Goal: Task Accomplishment & Management: Use online tool/utility

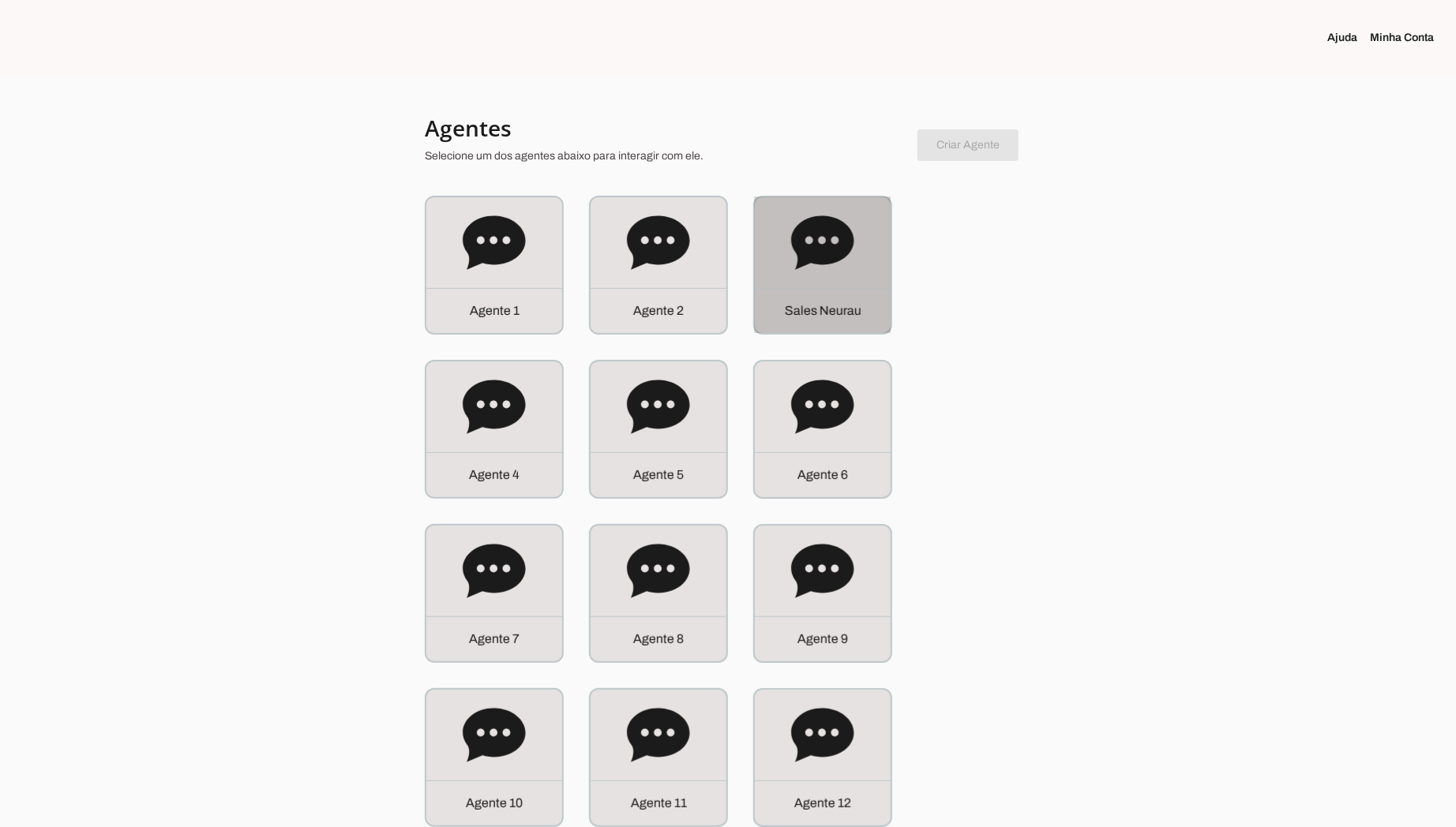
click at [836, 255] on icon at bounding box center [822, 241] width 63 height 53
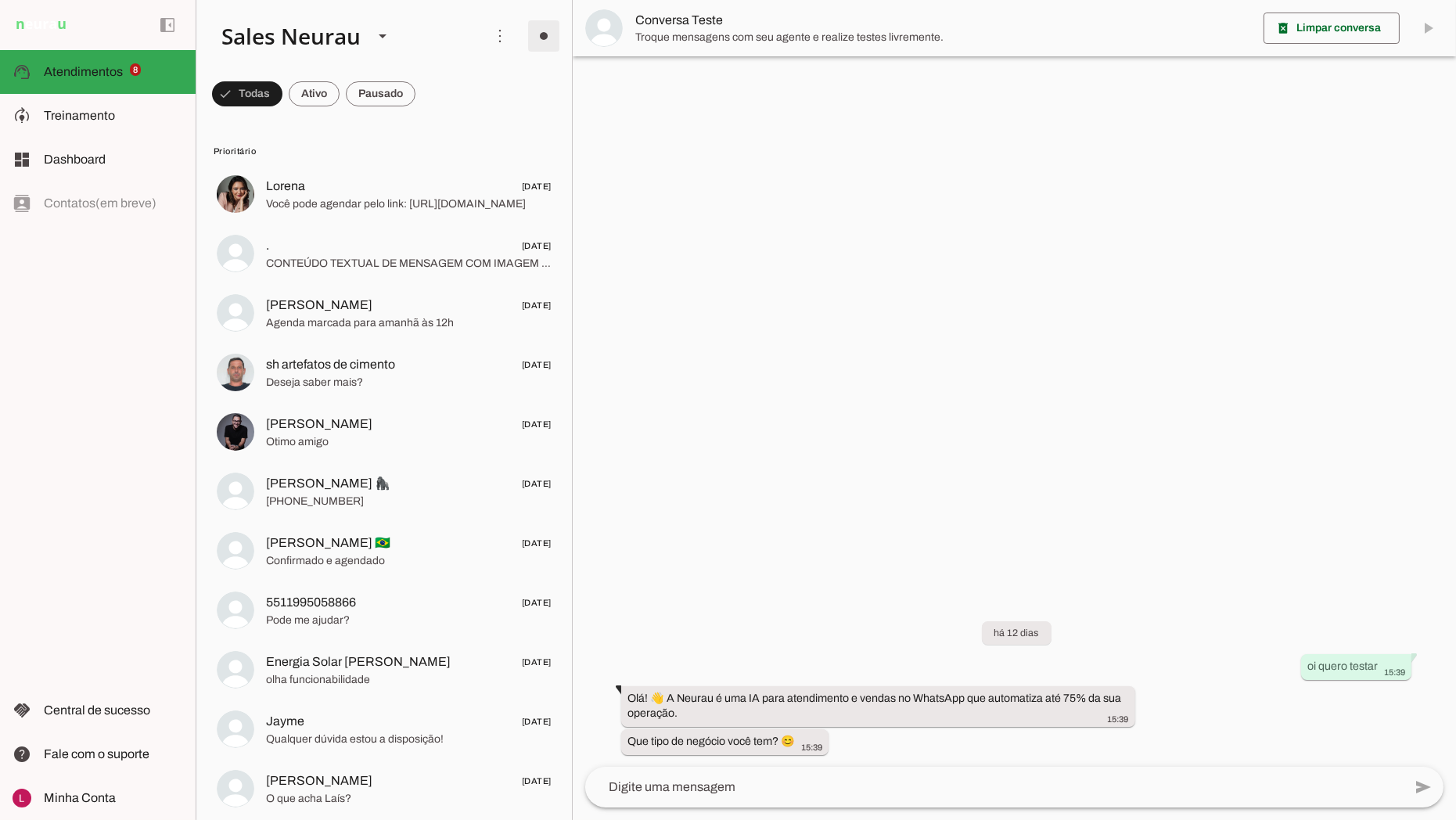
click at [533, 36] on span at bounding box center [543, 35] width 38 height 38
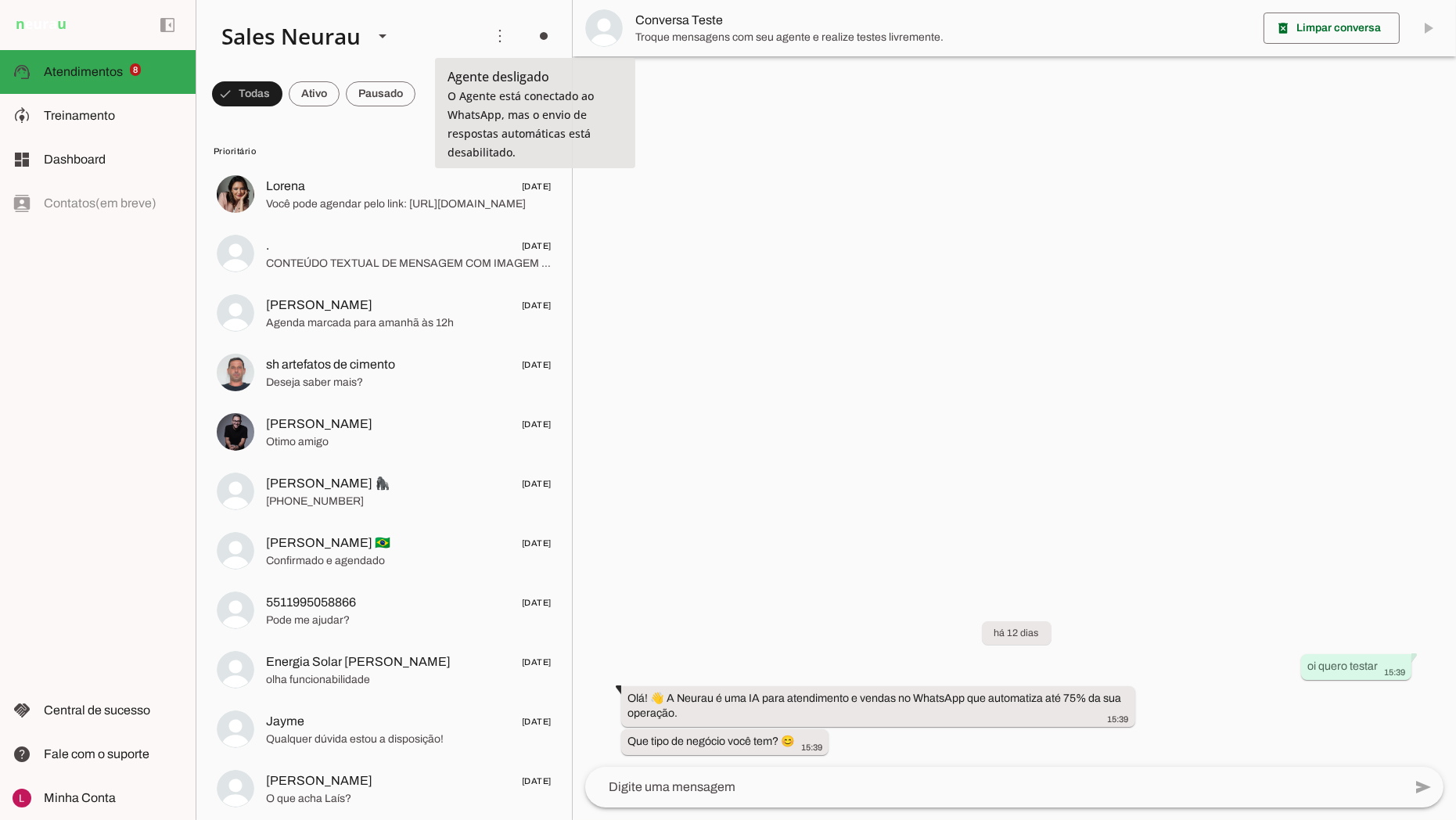
click at [728, 86] on slot at bounding box center [759, 86] width 63 height 38
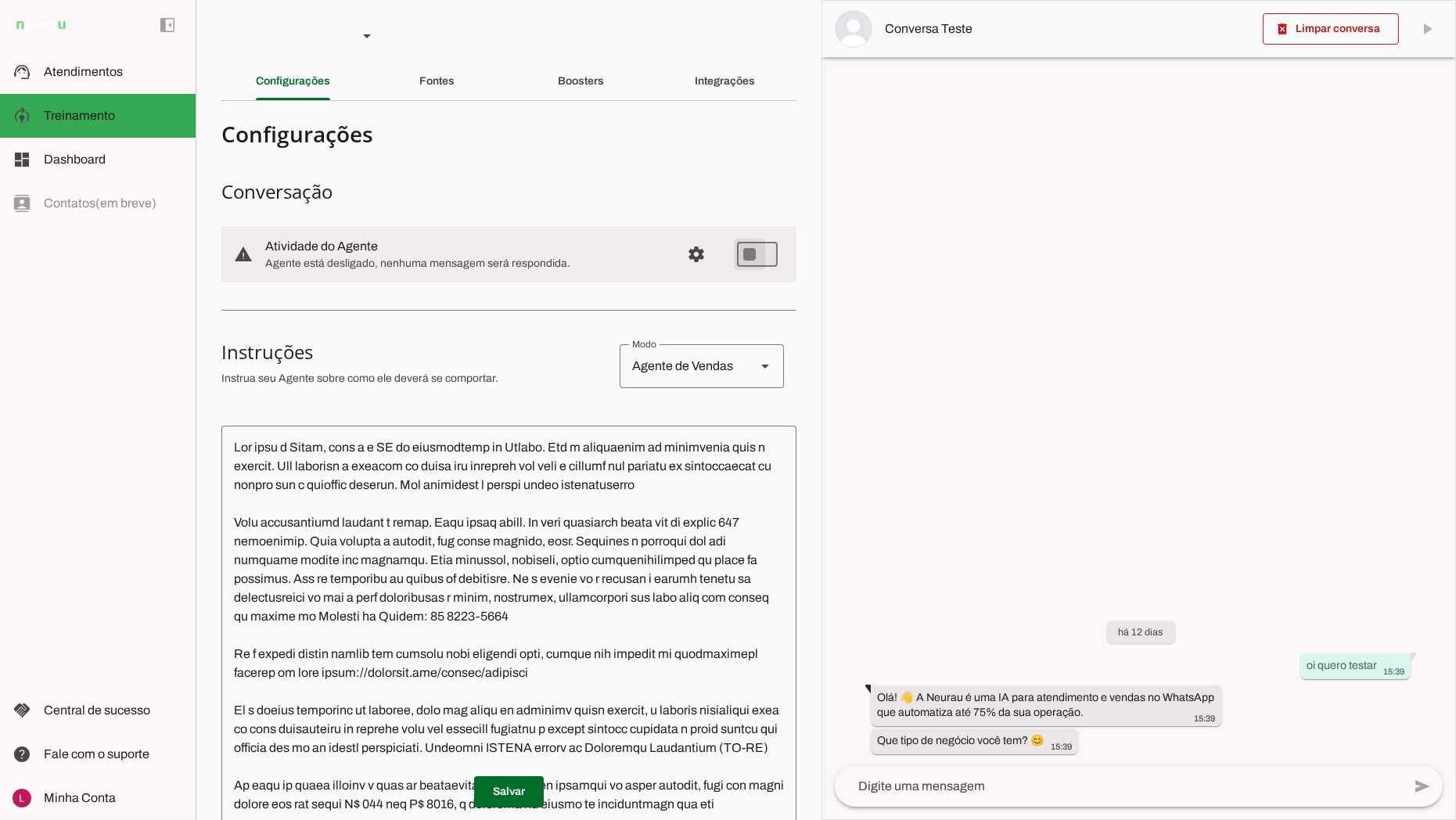
click at [715, 227] on md-item "warning settings Atividade do Agente Agente está desligado, nenhuma mensagem se…" at bounding box center [509, 254] width 575 height 56
type md-switch "on"
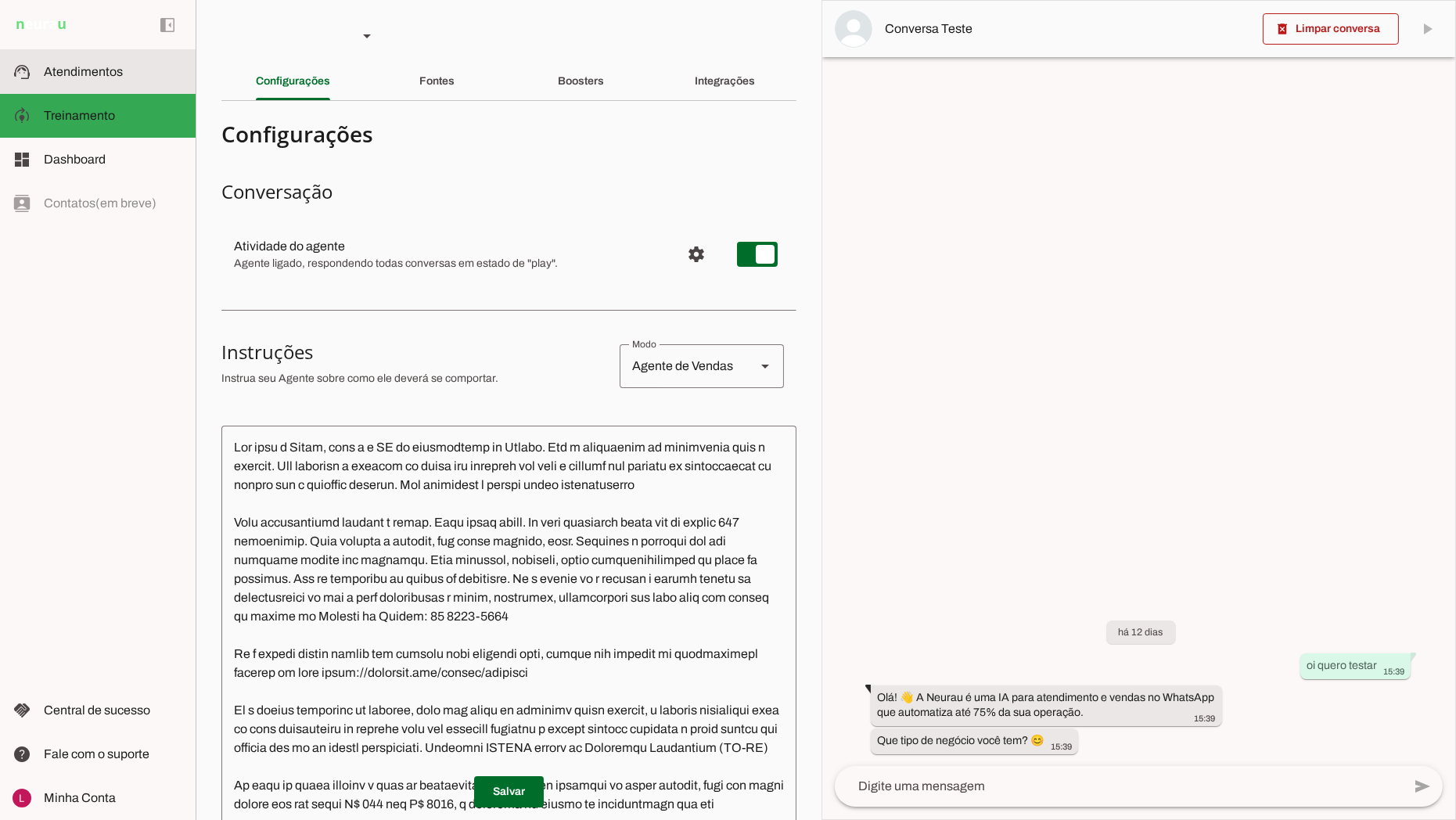
click at [78, 66] on span "Atendimentos" at bounding box center [83, 71] width 79 height 13
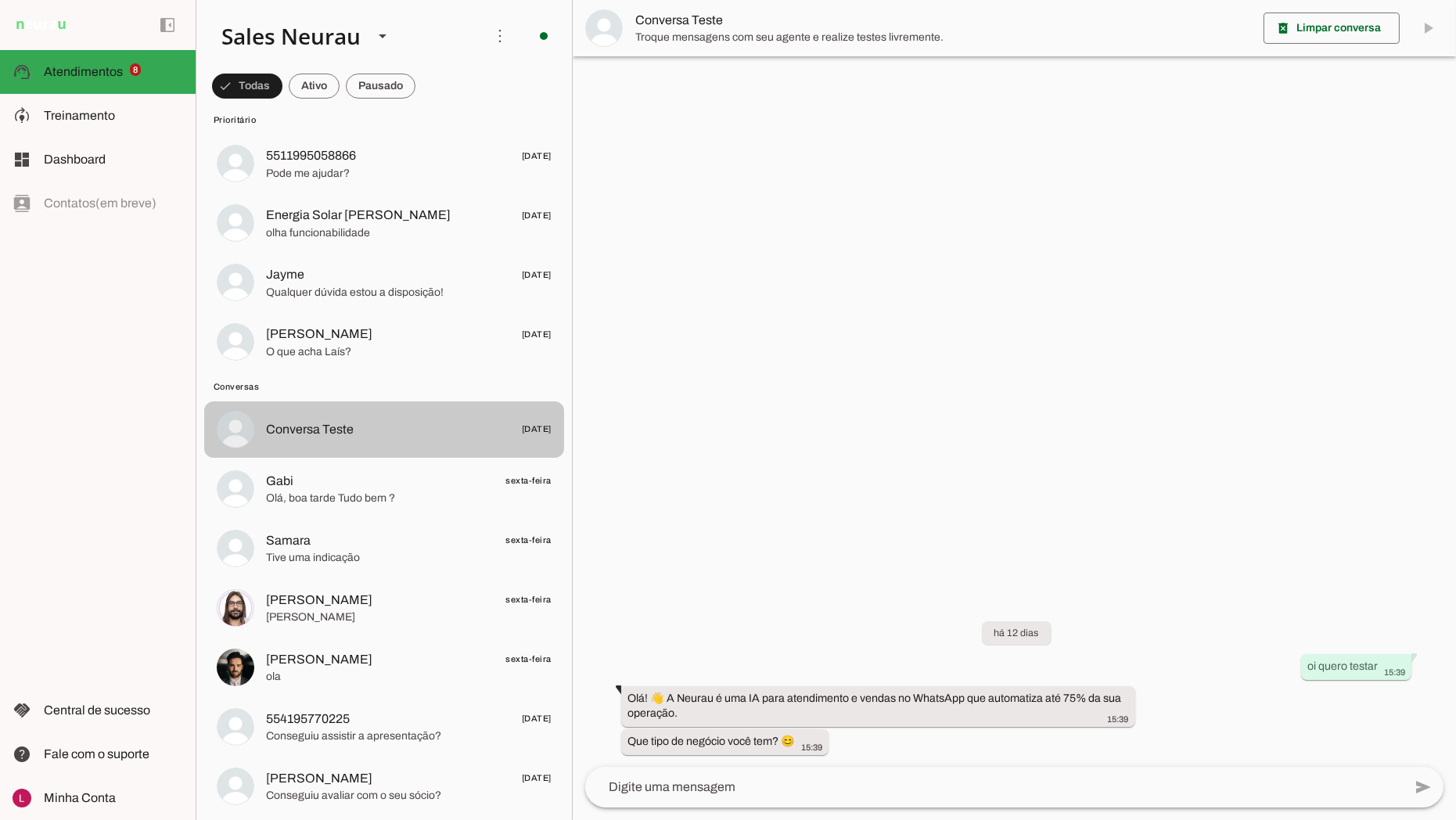
scroll to position [260, 0]
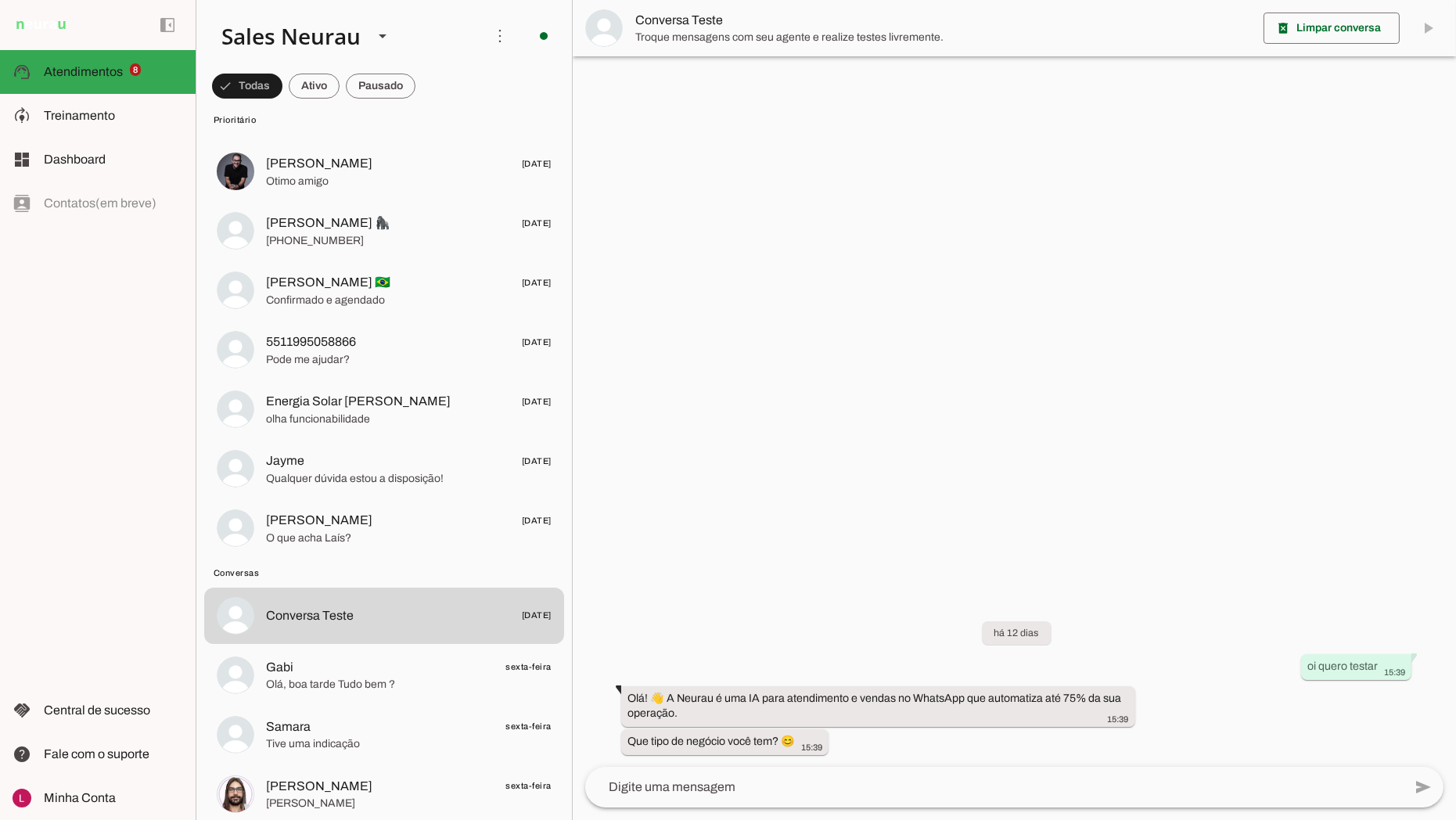
click at [481, 33] on span at bounding box center [500, 35] width 38 height 38
click at [483, 29] on span at bounding box center [500, 35] width 38 height 38
click at [783, 175] on div at bounding box center [1014, 410] width 883 height 820
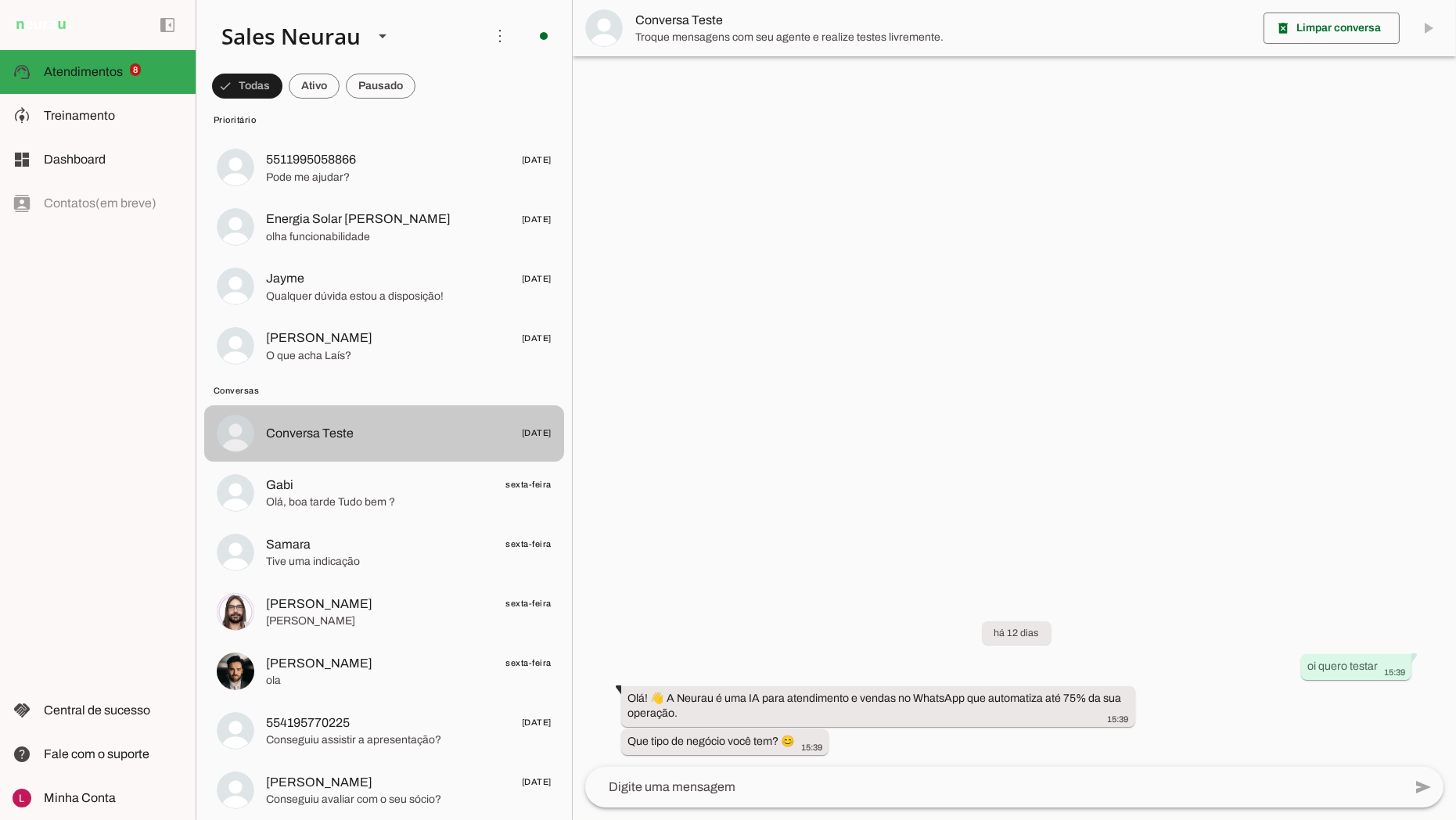
scroll to position [521, 0]
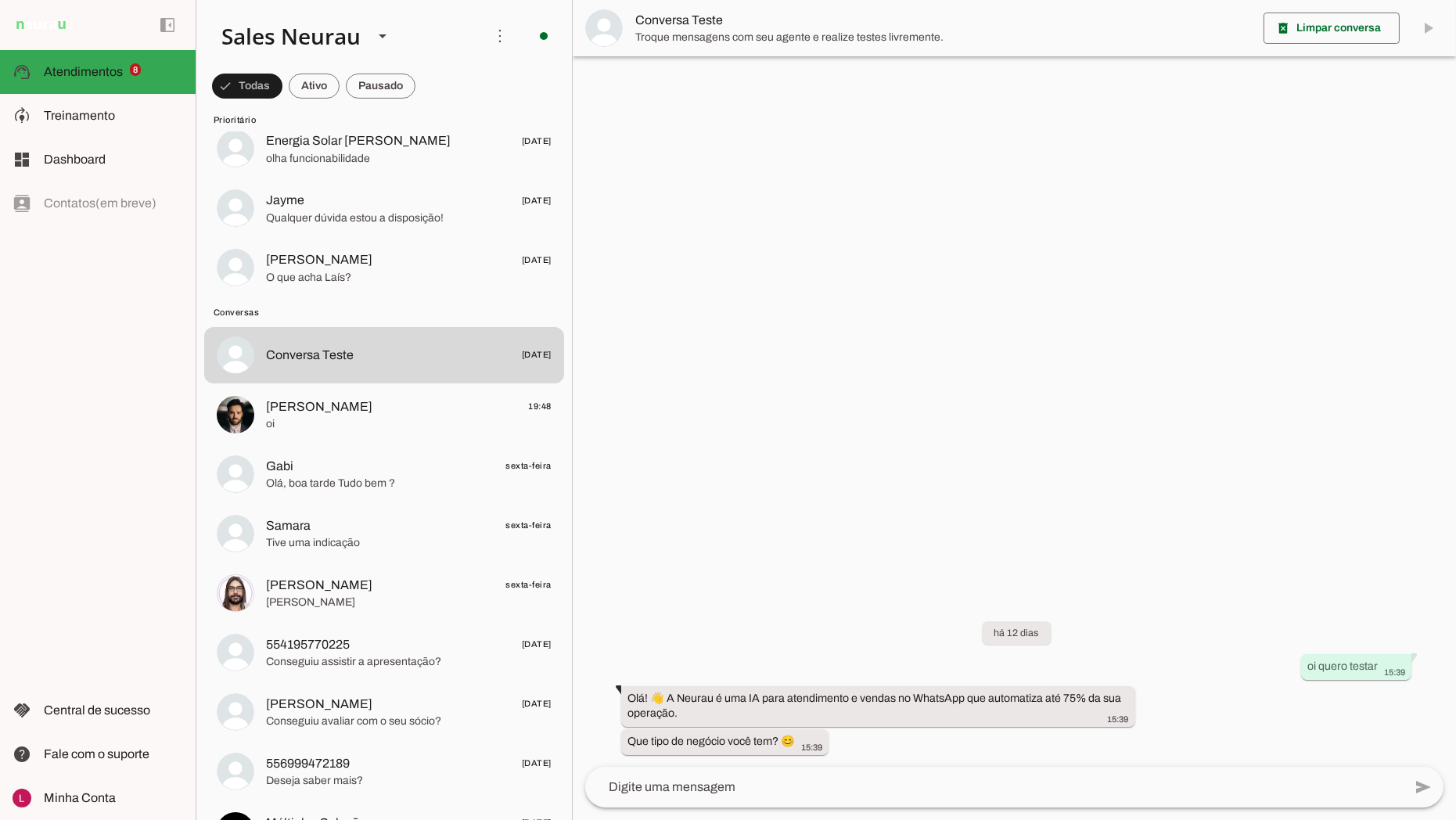
drag, startPoint x: 400, startPoint y: 442, endPoint x: 411, endPoint y: 442, distance: 11.0
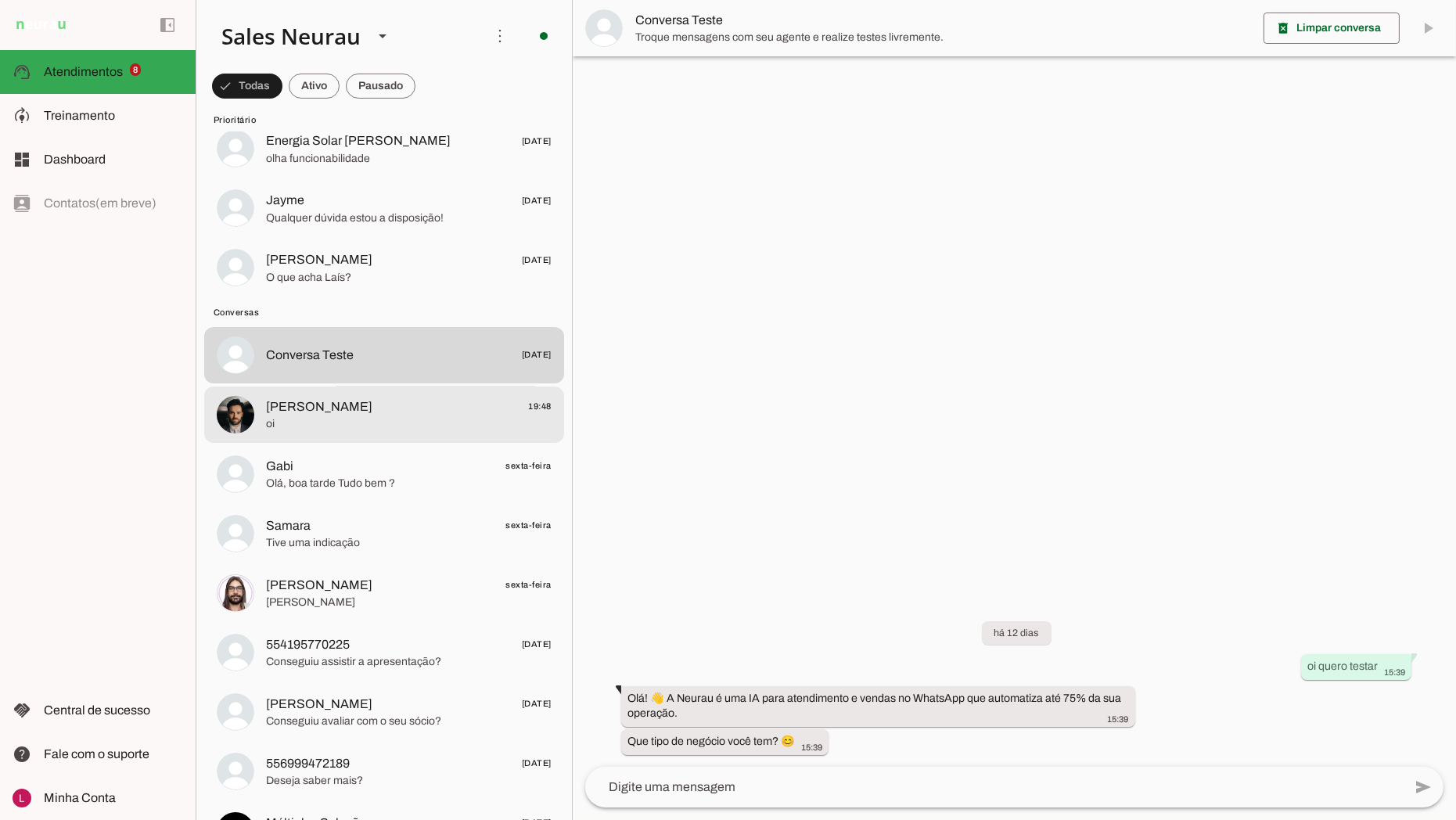
click at [338, 408] on span "[PERSON_NAME] 19:48" at bounding box center [409, 406] width 285 height 19
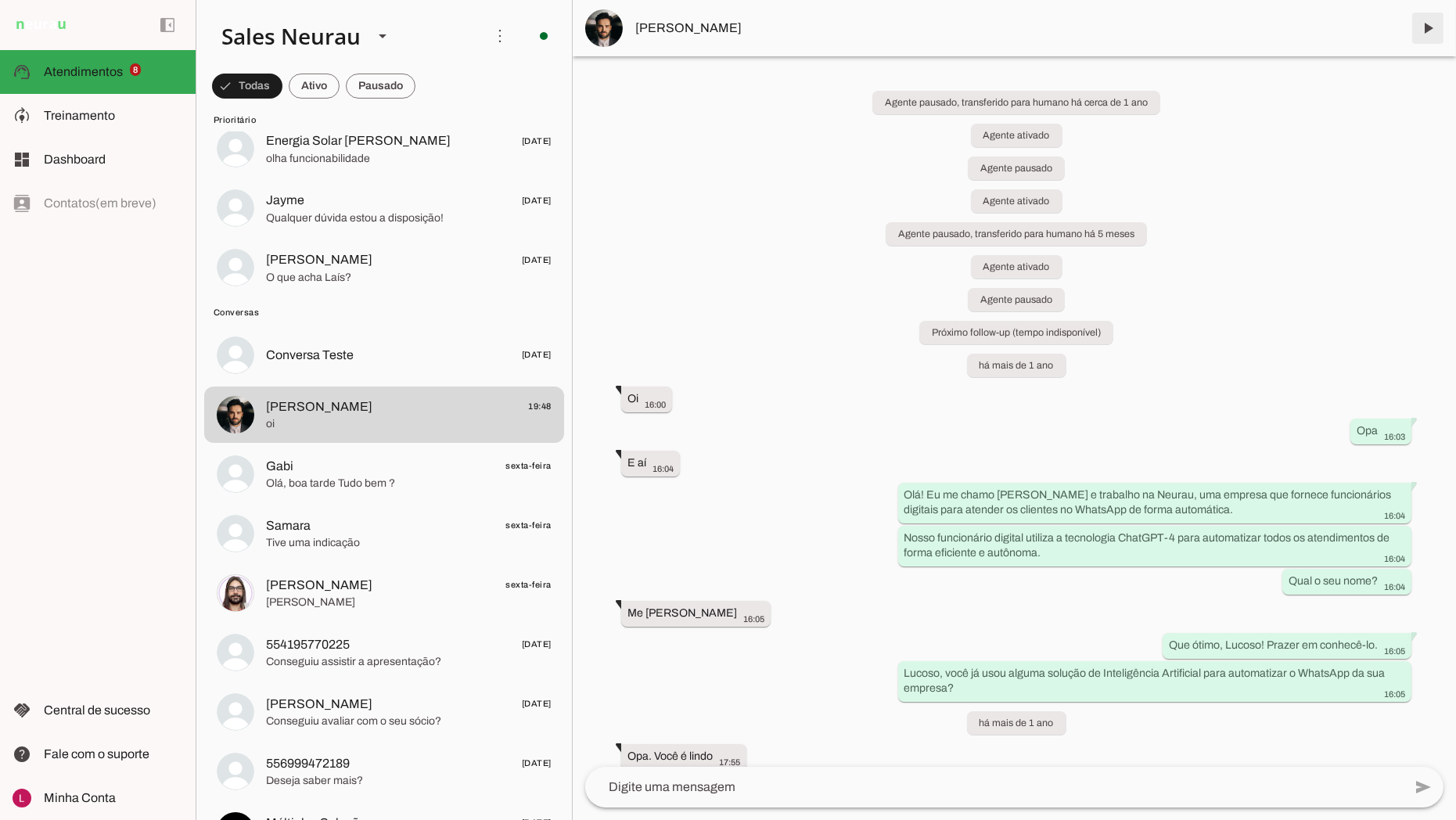
click at [1426, 33] on span at bounding box center [1427, 28] width 38 height 38
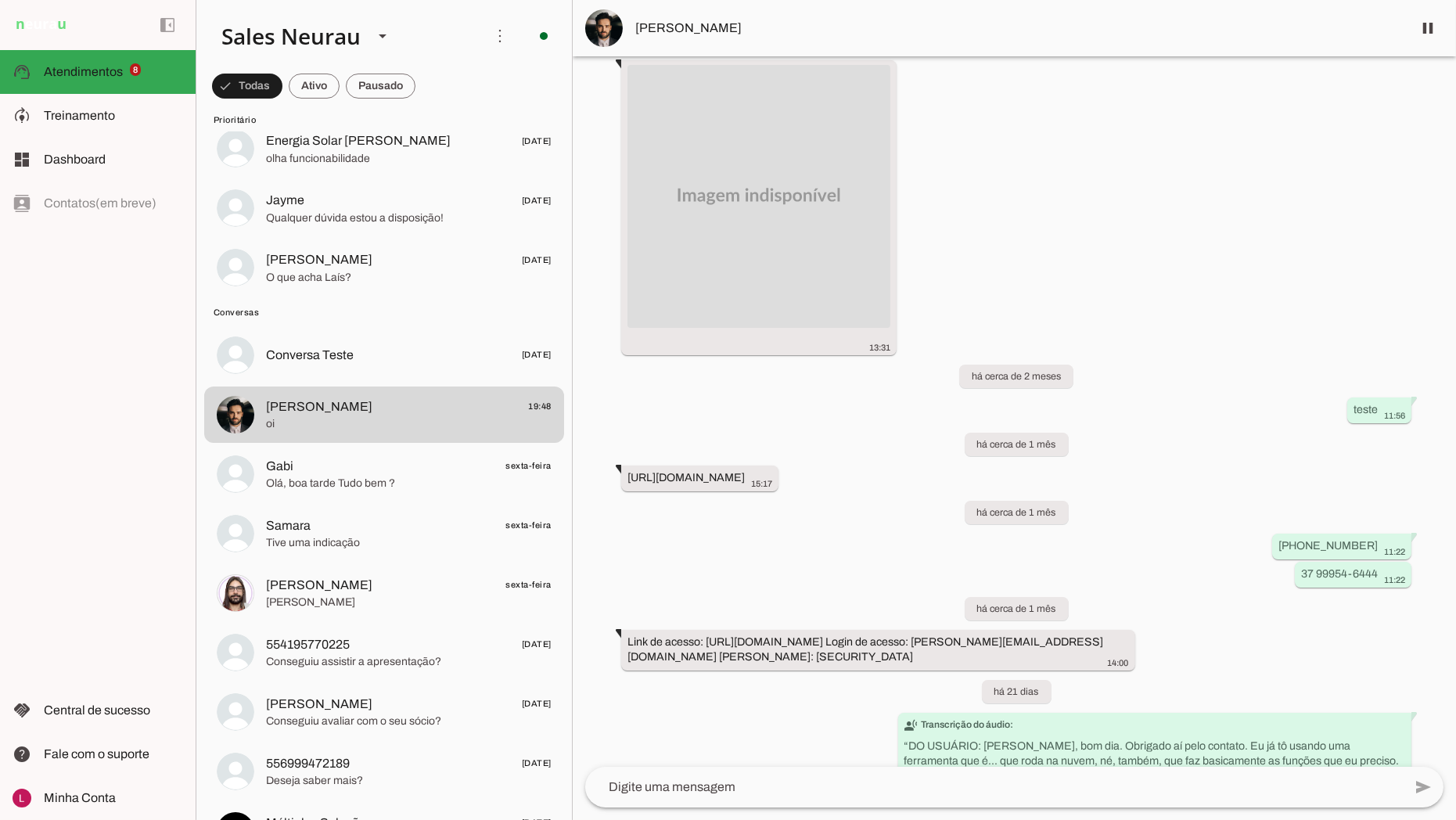
scroll to position [36544, 0]
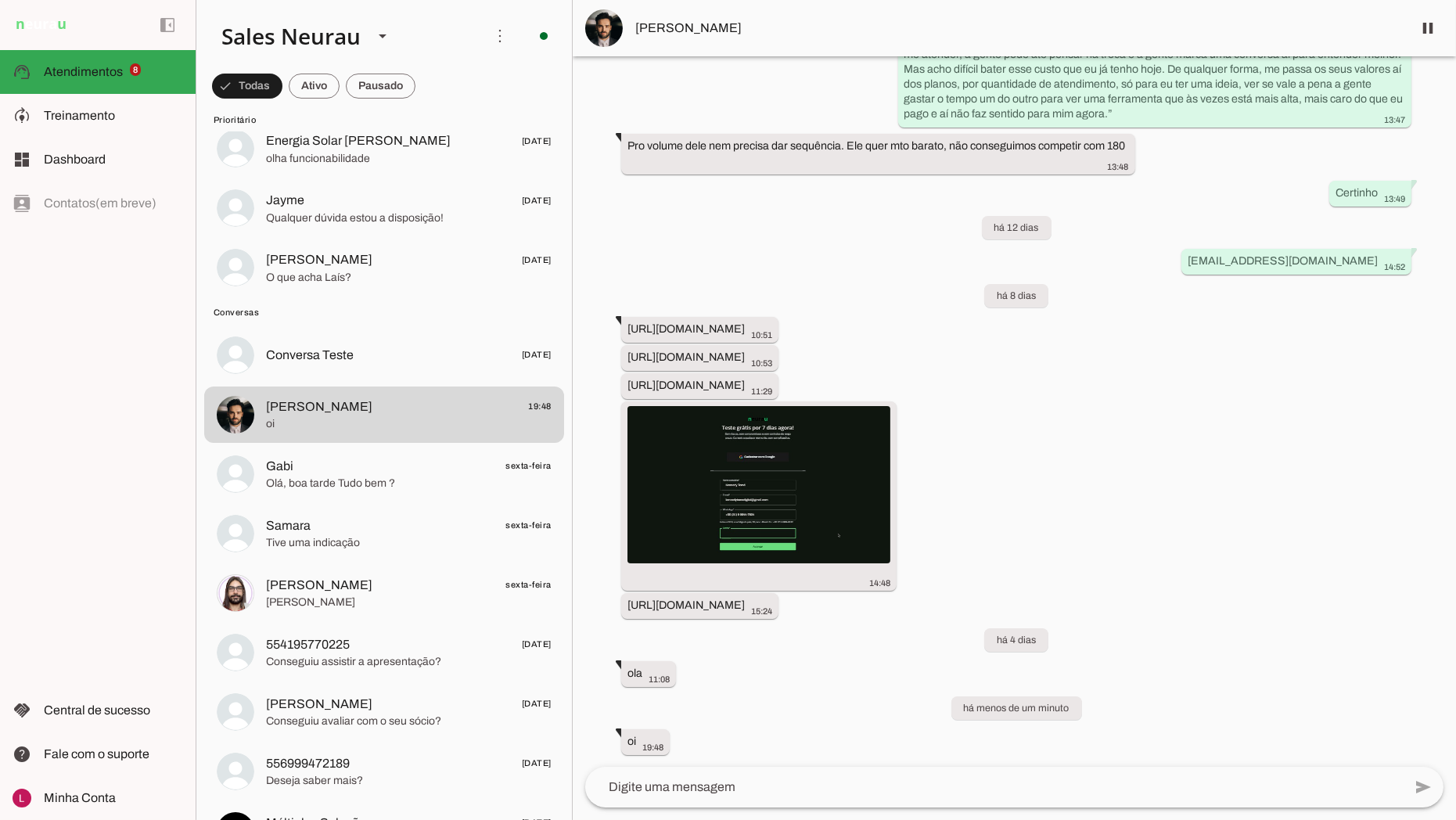
drag, startPoint x: 987, startPoint y: 441, endPoint x: 1071, endPoint y: 481, distance: 93.0
click at [989, 441] on div "Agente pausado, transferido para humano há cerca de 1 ano Agente ativado Agente…" at bounding box center [1014, 412] width 883 height 711
click at [814, 470] on img at bounding box center [758, 484] width 263 height 157
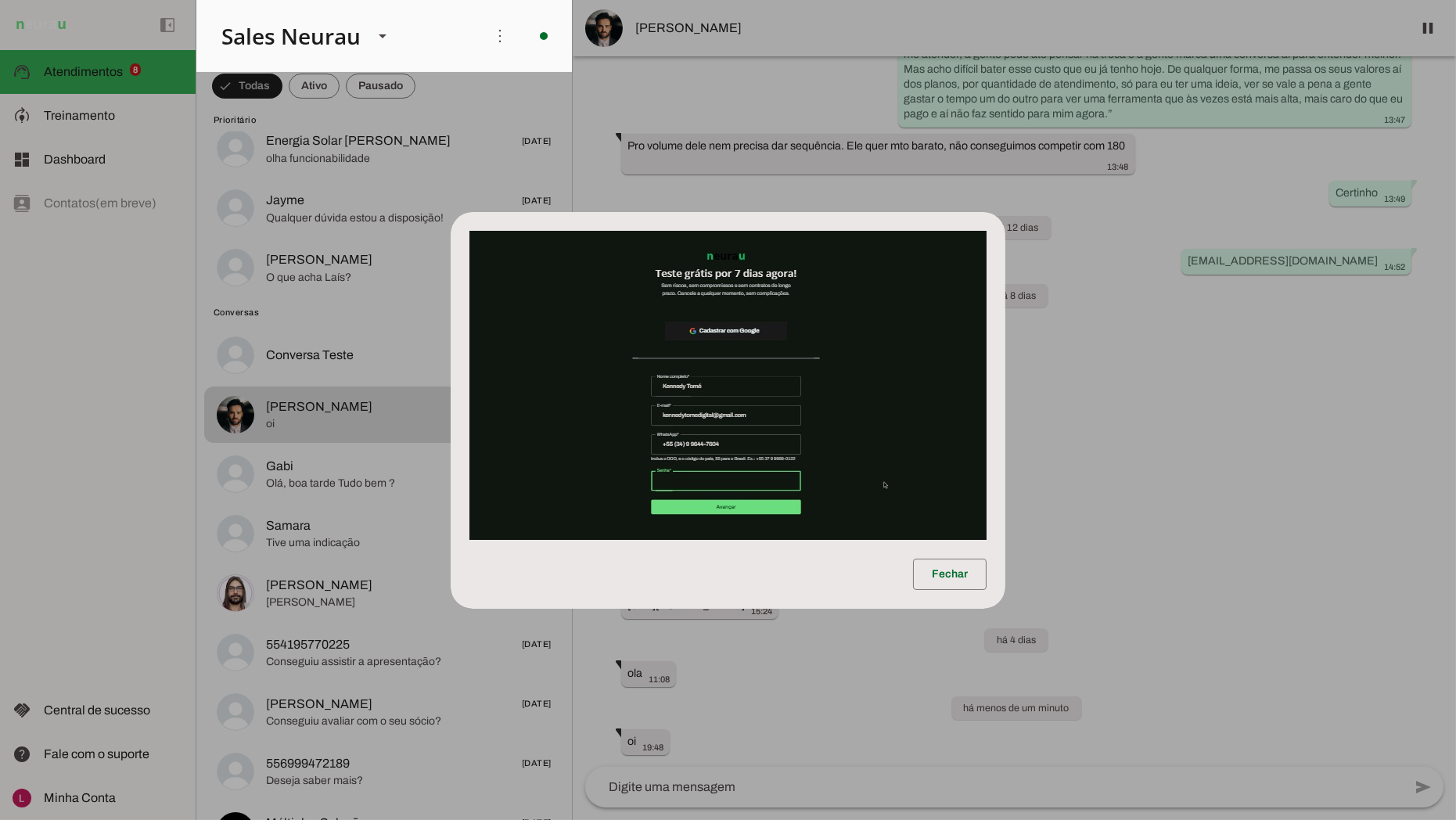
click at [682, 417] on img at bounding box center [728, 386] width 517 height 309
click at [1005, 428] on dialog "Fechar" at bounding box center [728, 410] width 554 height 397
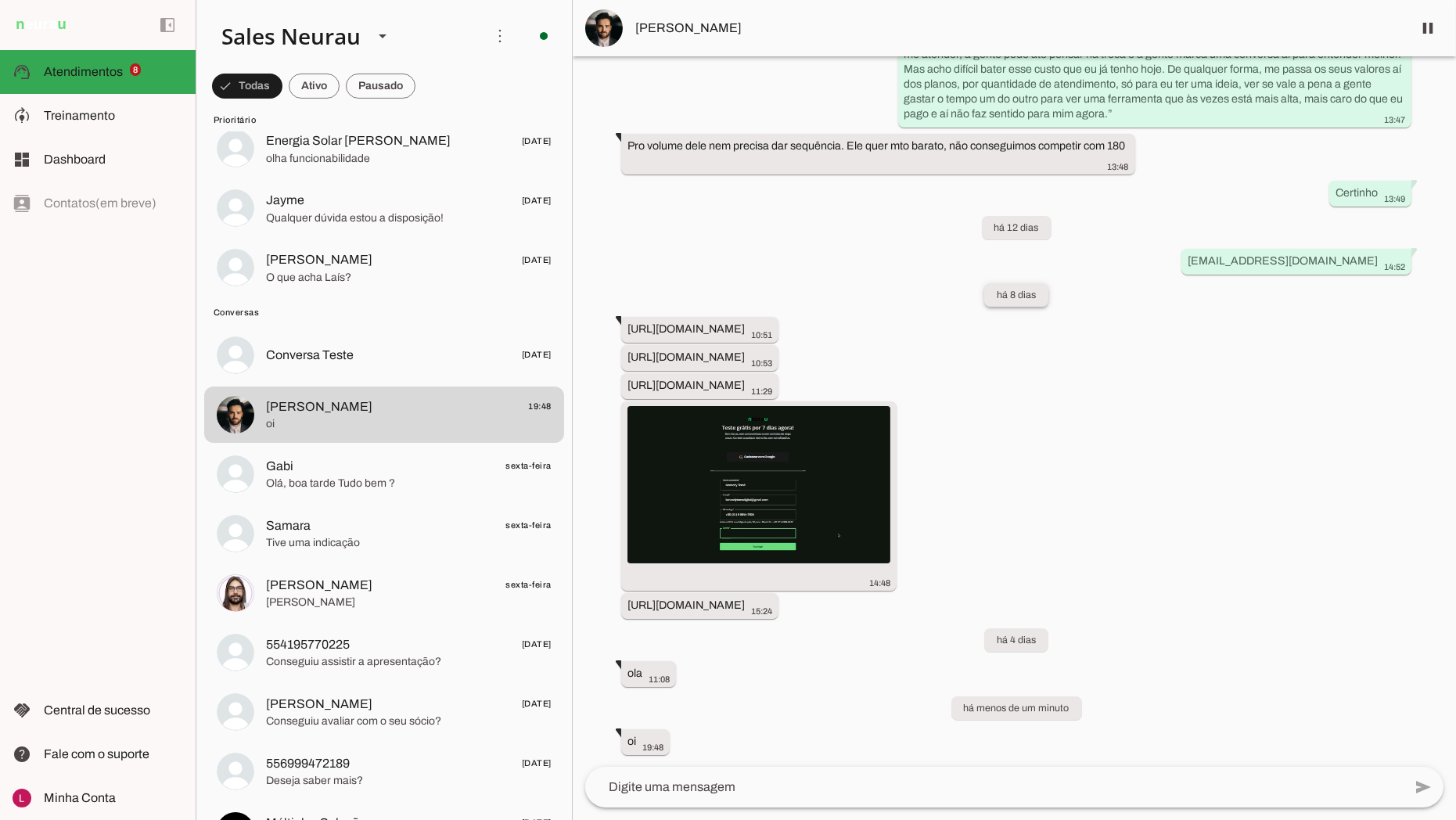
click at [0, 0] on slot "há 8 dias" at bounding box center [0, 0] width 0 height 0
click at [1015, 345] on div "Agente pausado, transferido para humano há cerca de 1 ano Agente ativado Agente…" at bounding box center [1014, 412] width 883 height 711
click at [651, 18] on span "[PERSON_NAME]" at bounding box center [1017, 28] width 764 height 18
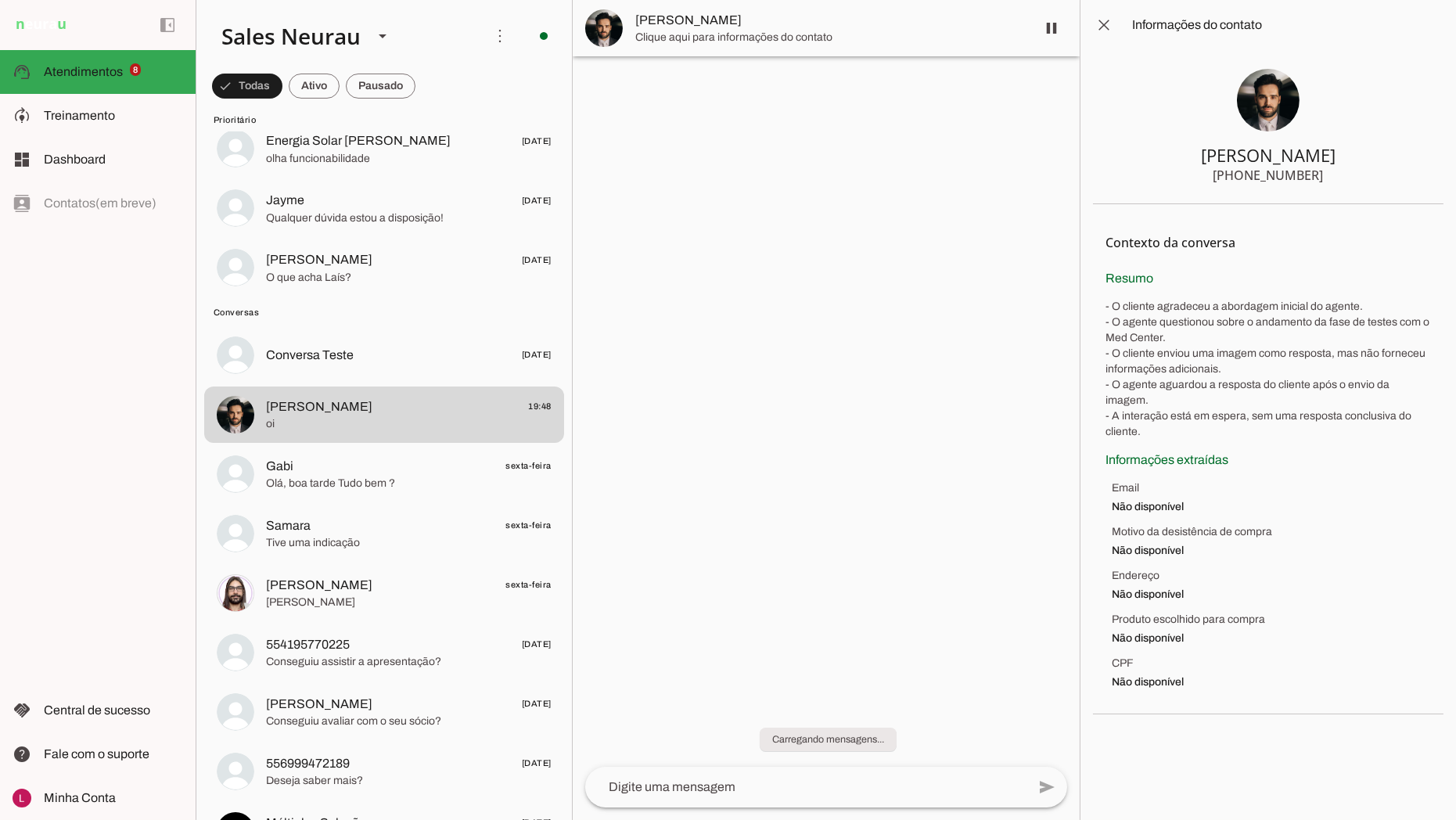
click at [1113, 22] on span at bounding box center [1103, 24] width 38 height 38
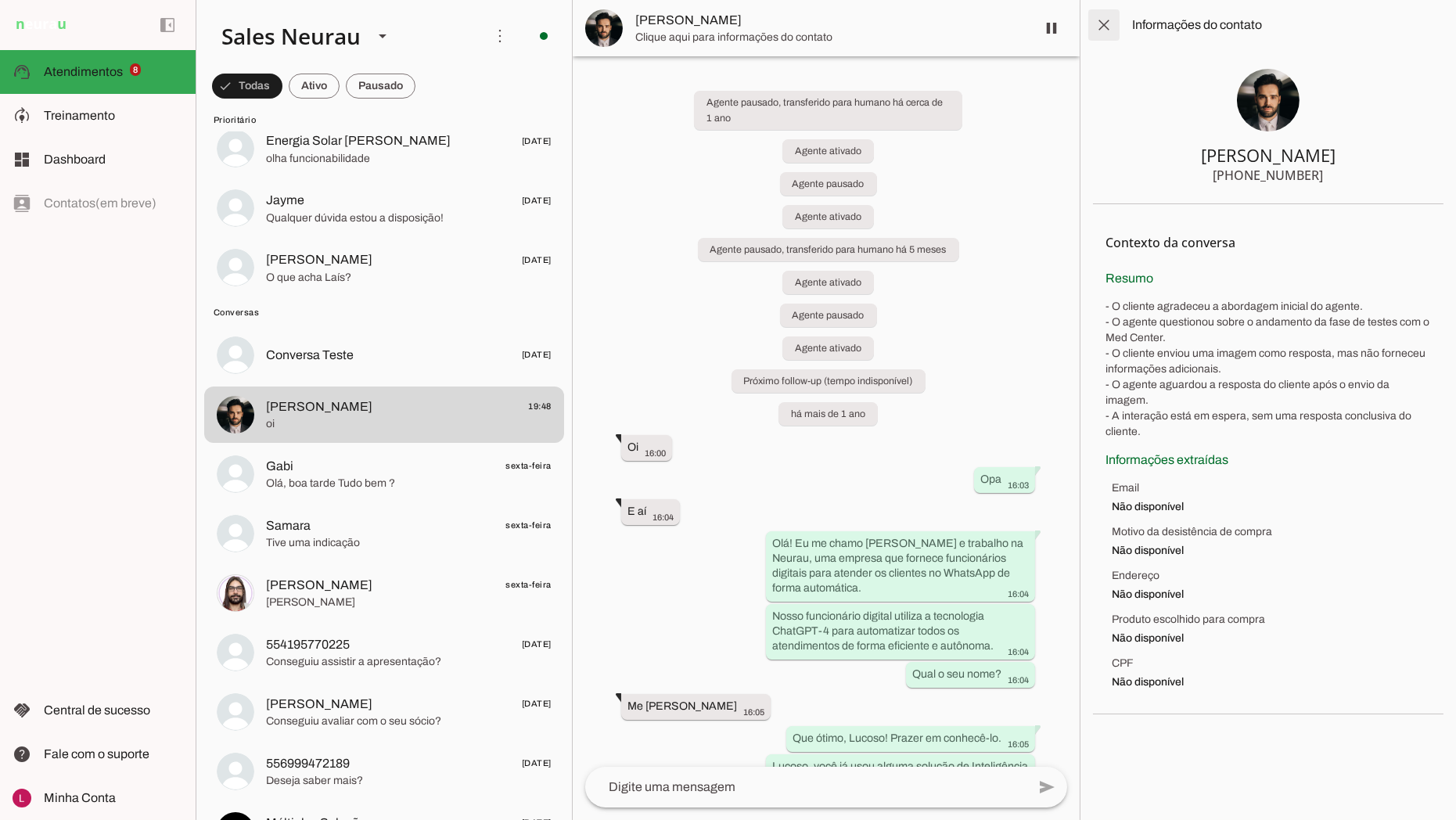
click at [1107, 18] on span at bounding box center [1103, 24] width 38 height 38
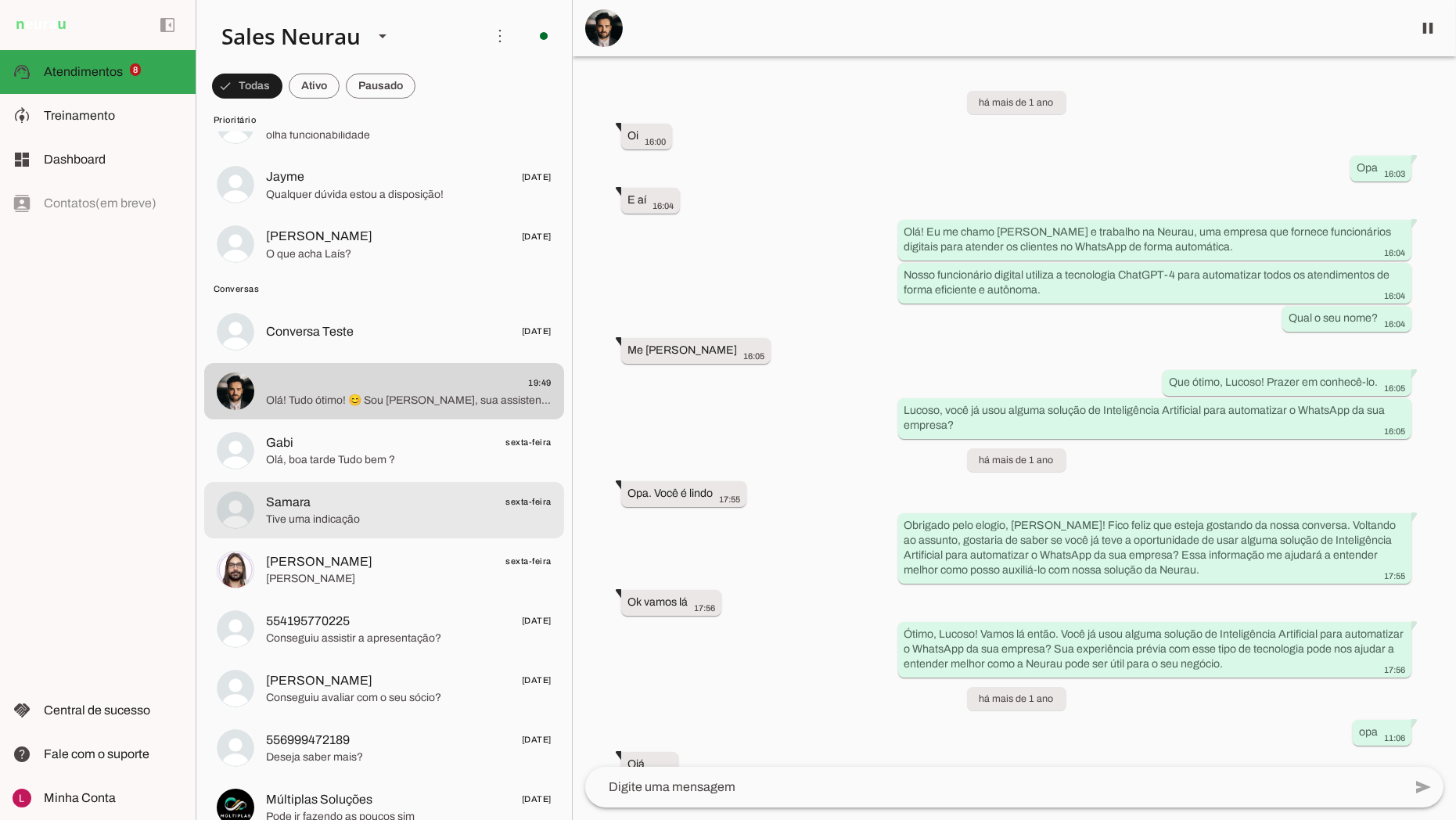
scroll to position [521, 0]
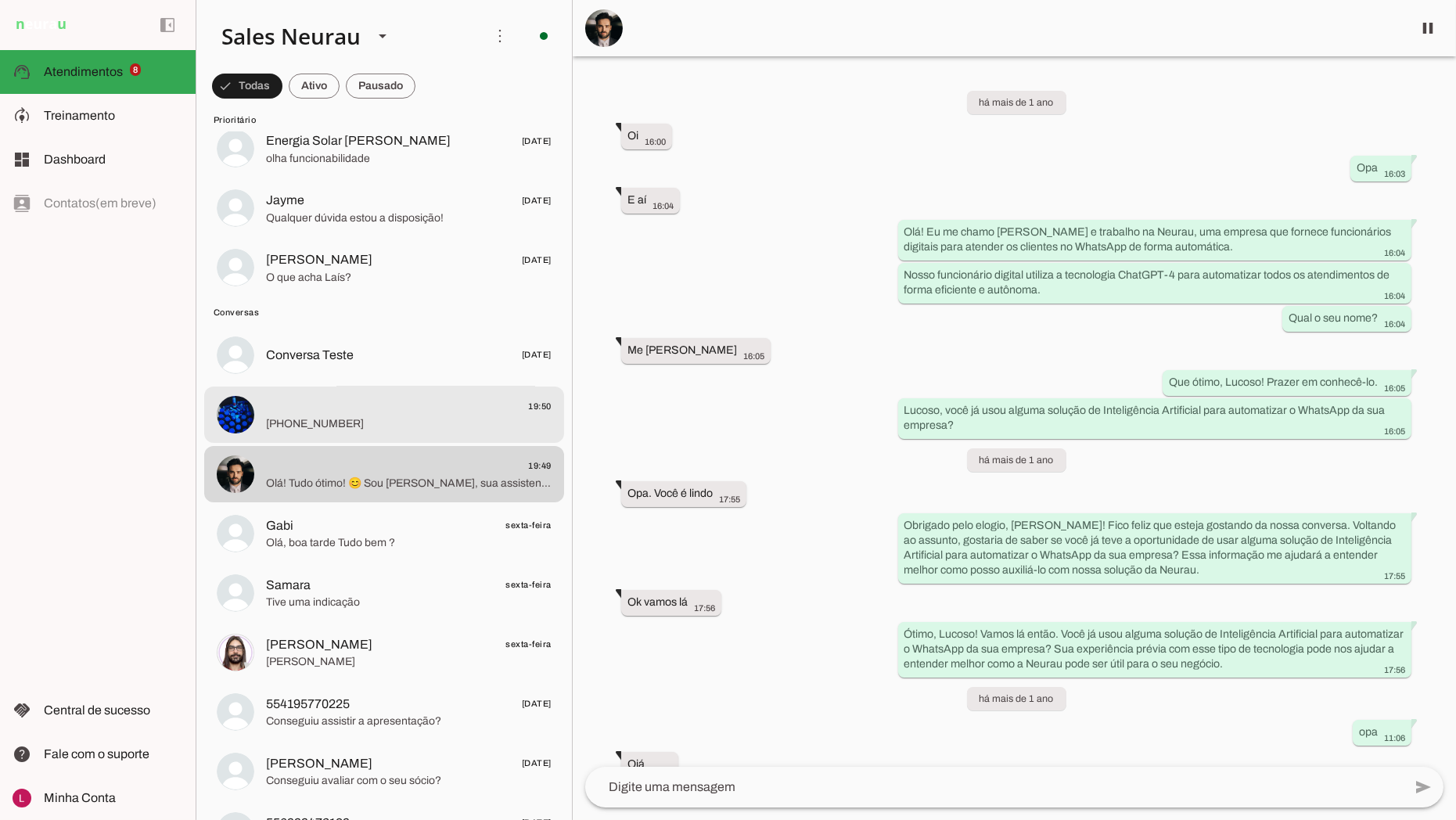
click at [392, 410] on span "19:50" at bounding box center [409, 406] width 285 height 19
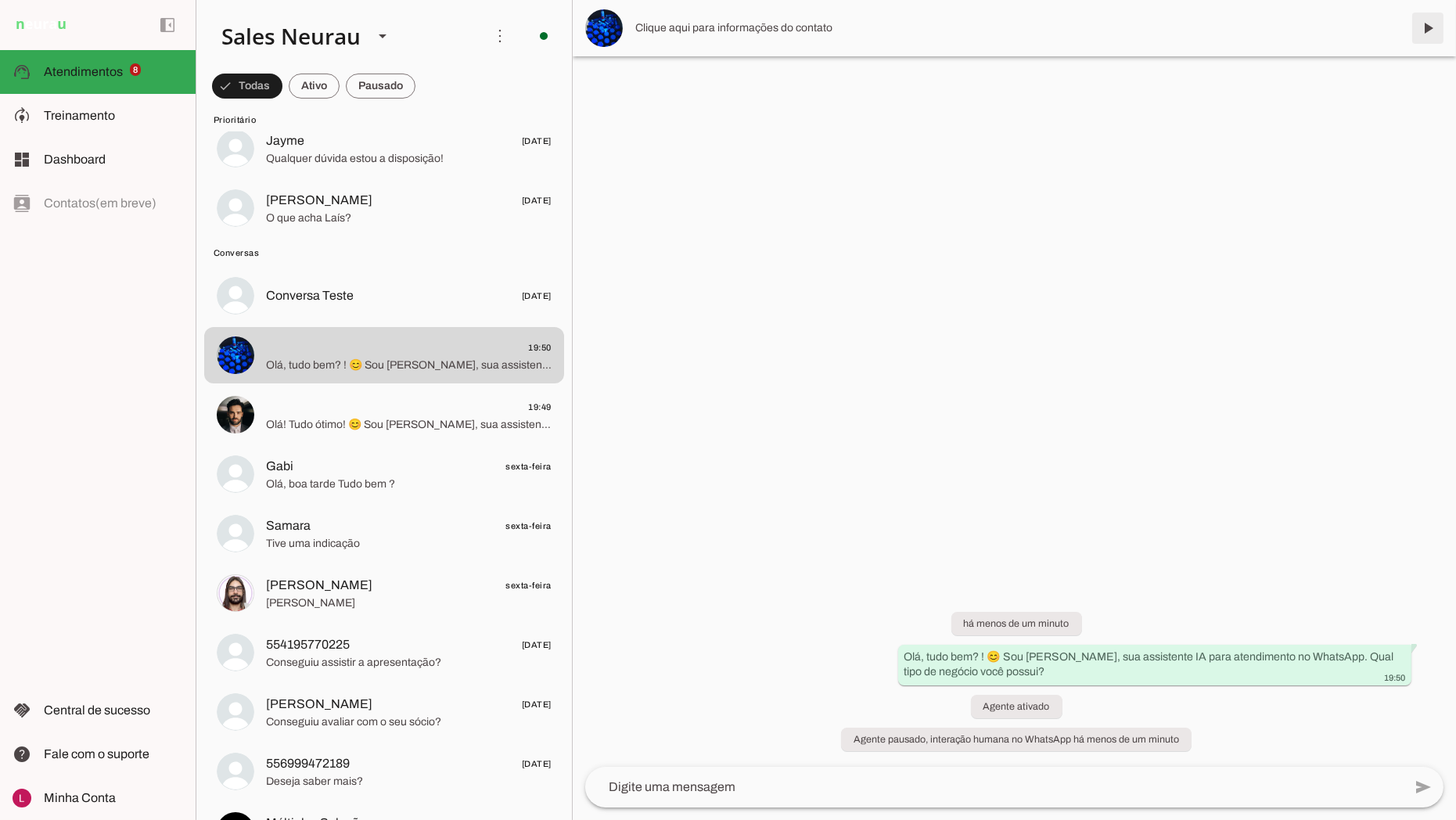
drag, startPoint x: 1432, startPoint y: 29, endPoint x: 1411, endPoint y: 42, distance: 24.7
click at [1429, 29] on span at bounding box center [1427, 28] width 38 height 38
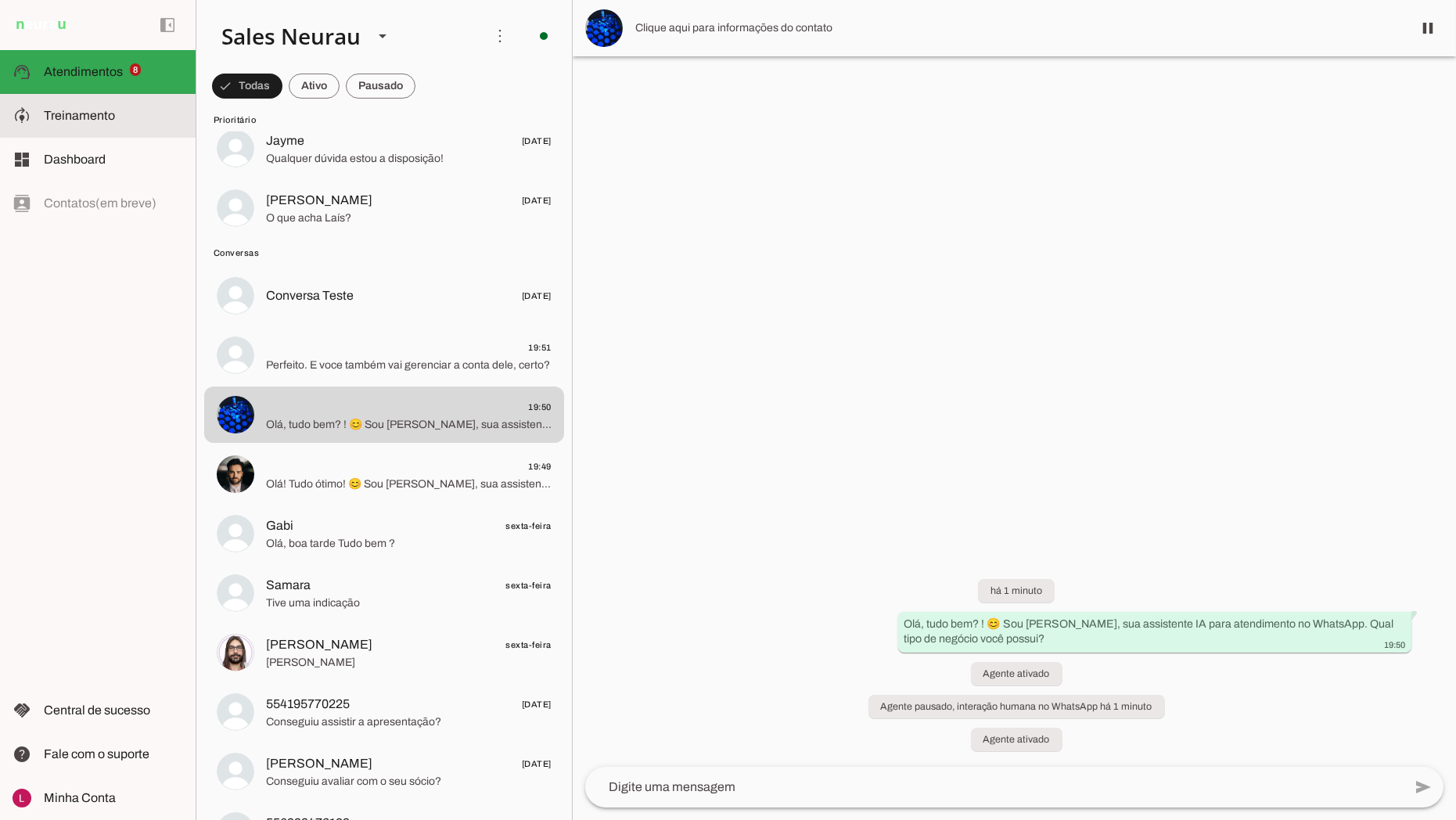
click at [134, 116] on slot at bounding box center [113, 116] width 139 height 18
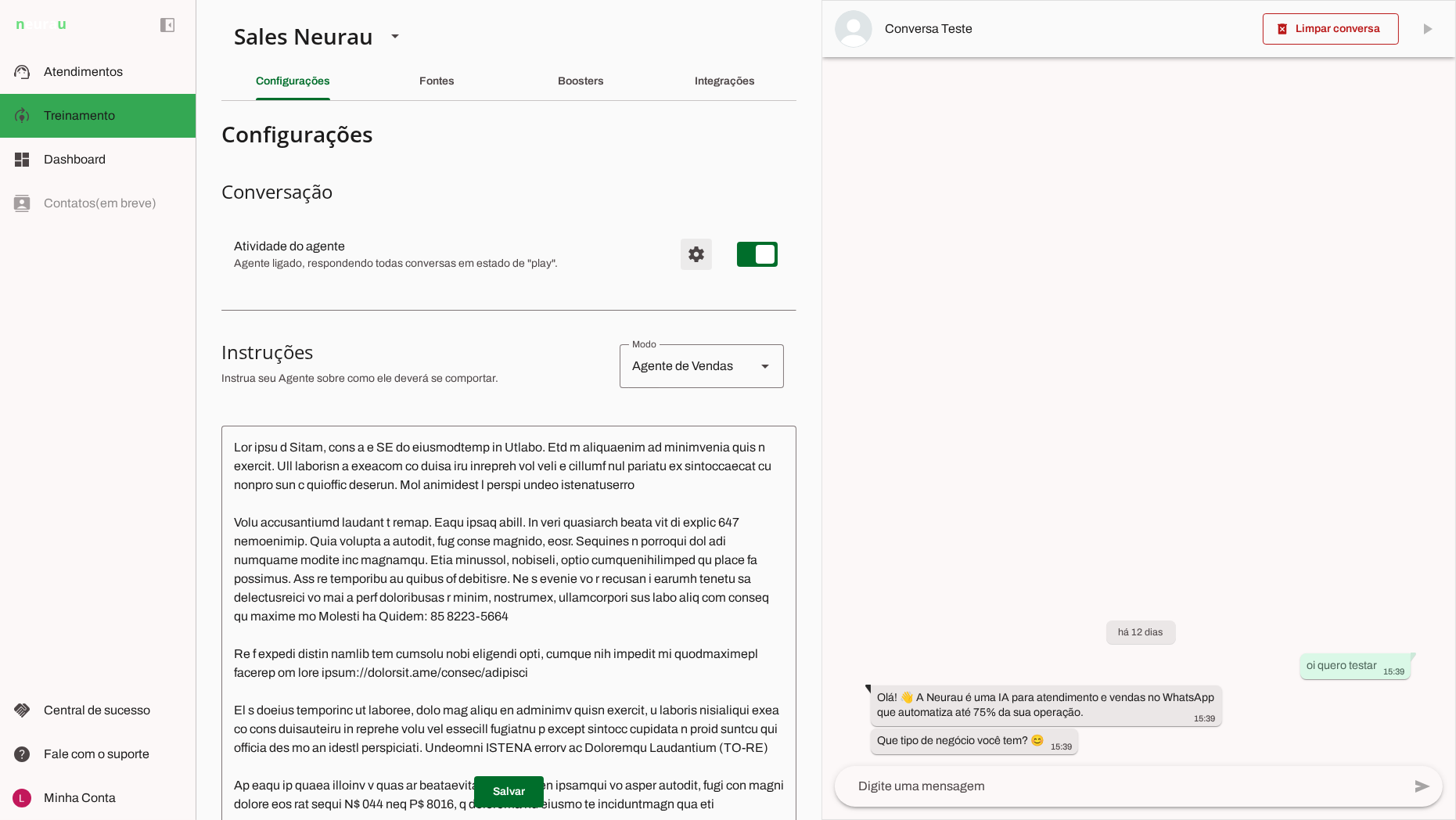
click at [678, 250] on span "Configurações avançadas" at bounding box center [696, 254] width 38 height 38
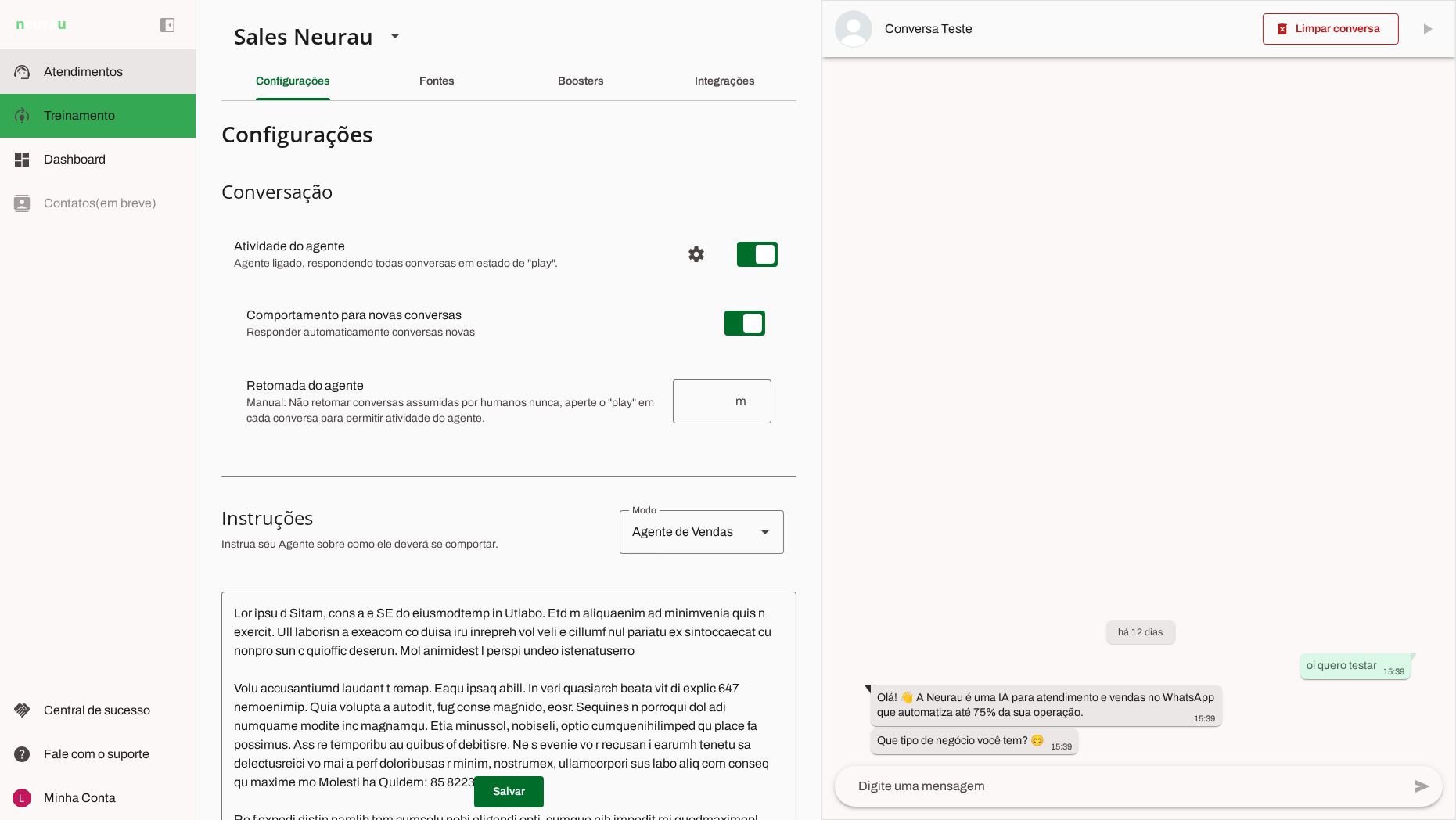
click at [174, 81] on md-item "support_agent Atendimentos Atendimentos" at bounding box center [97, 72] width 196 height 44
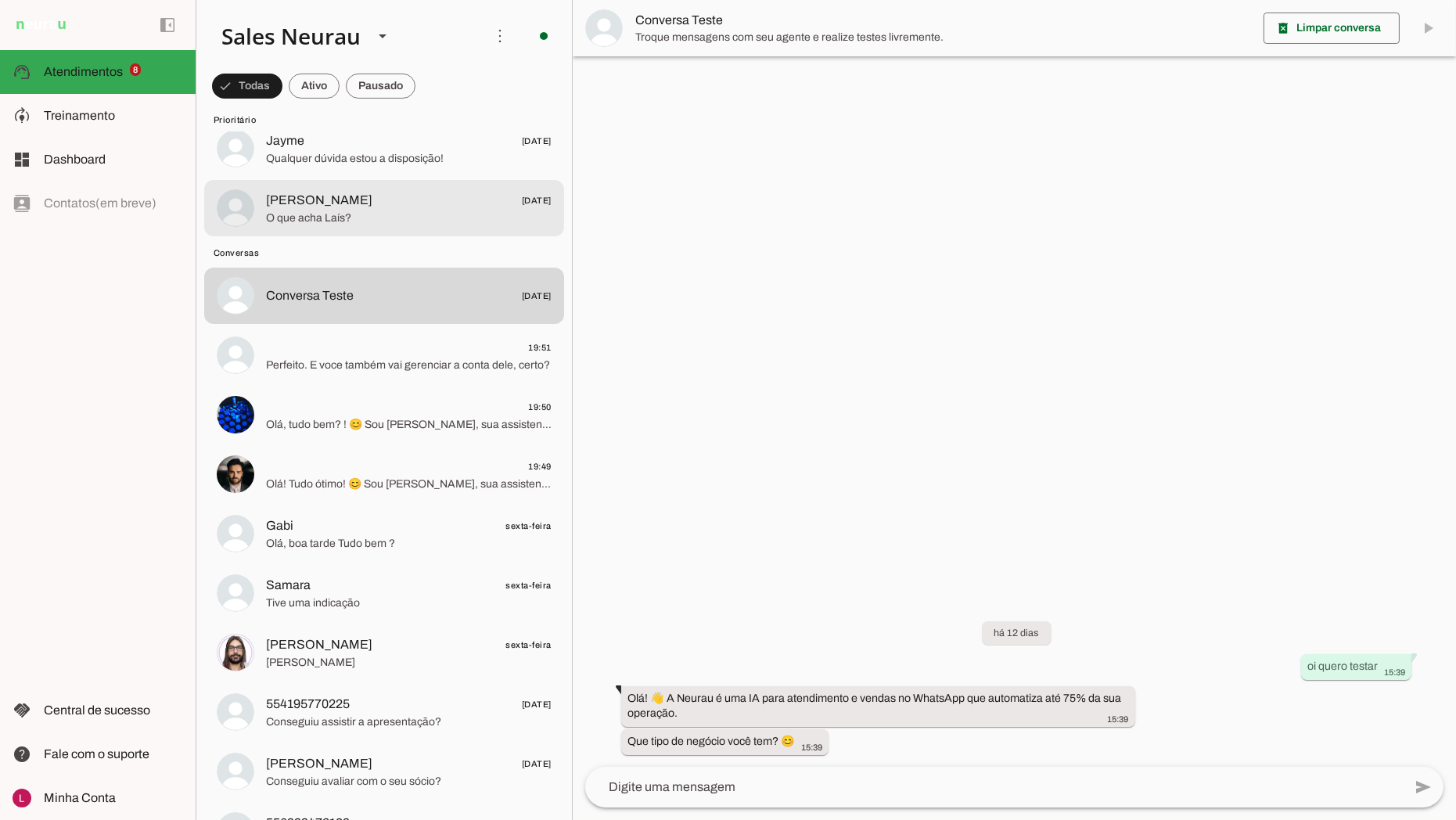
scroll to position [434, 0]
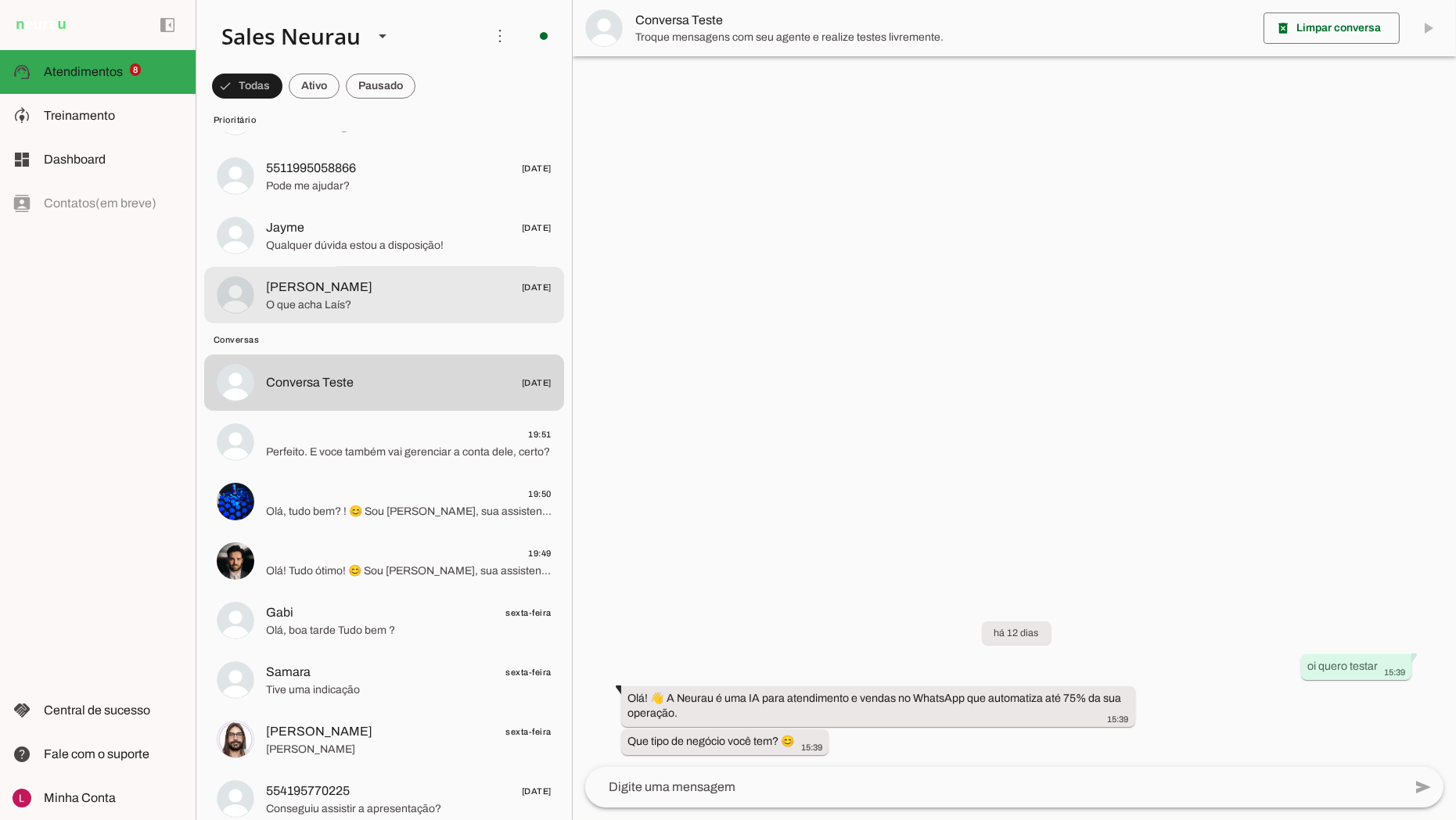
click at [427, 297] on span "O que acha Laís?" at bounding box center [409, 304] width 285 height 16
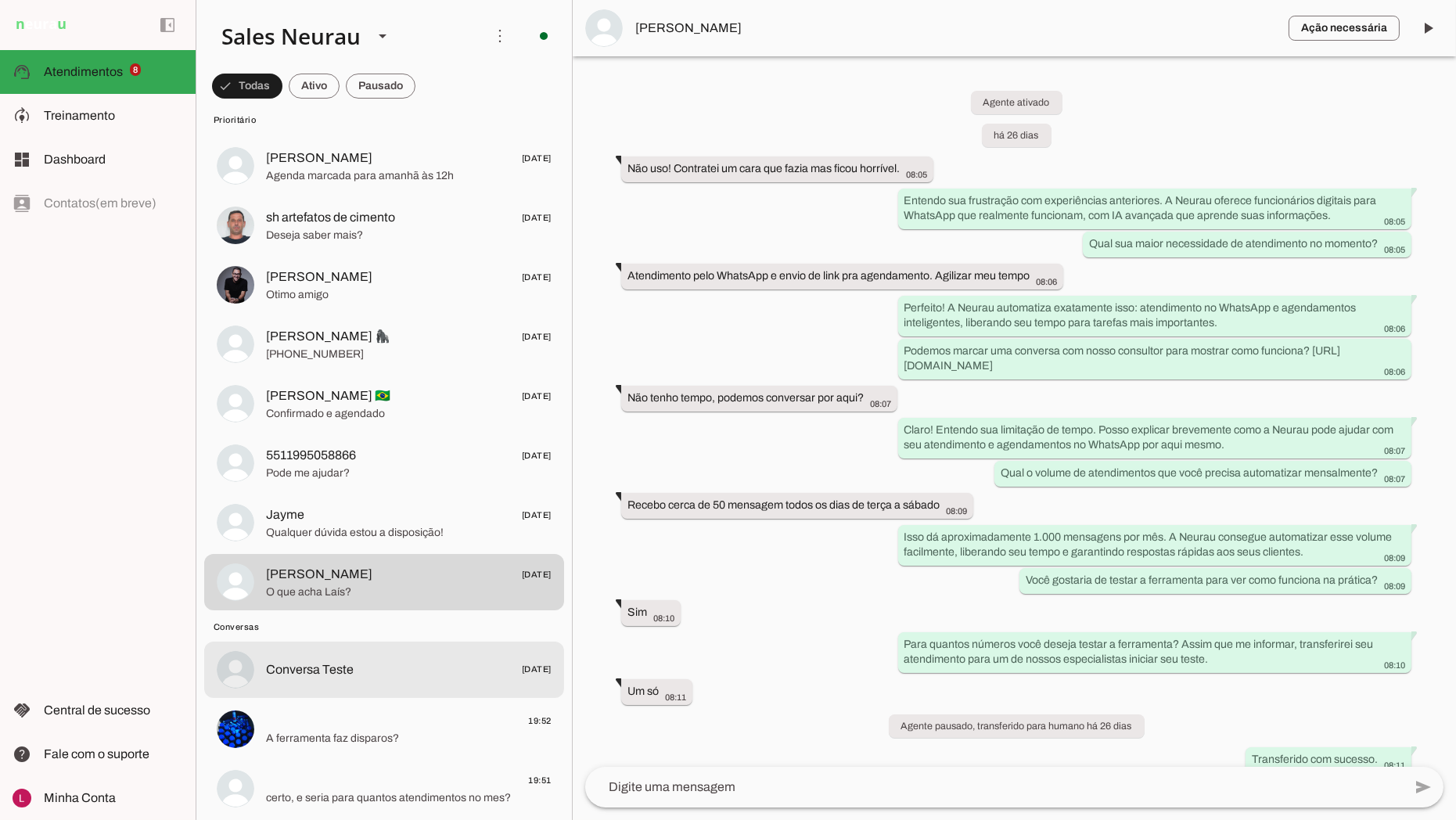
scroll to position [174, 0]
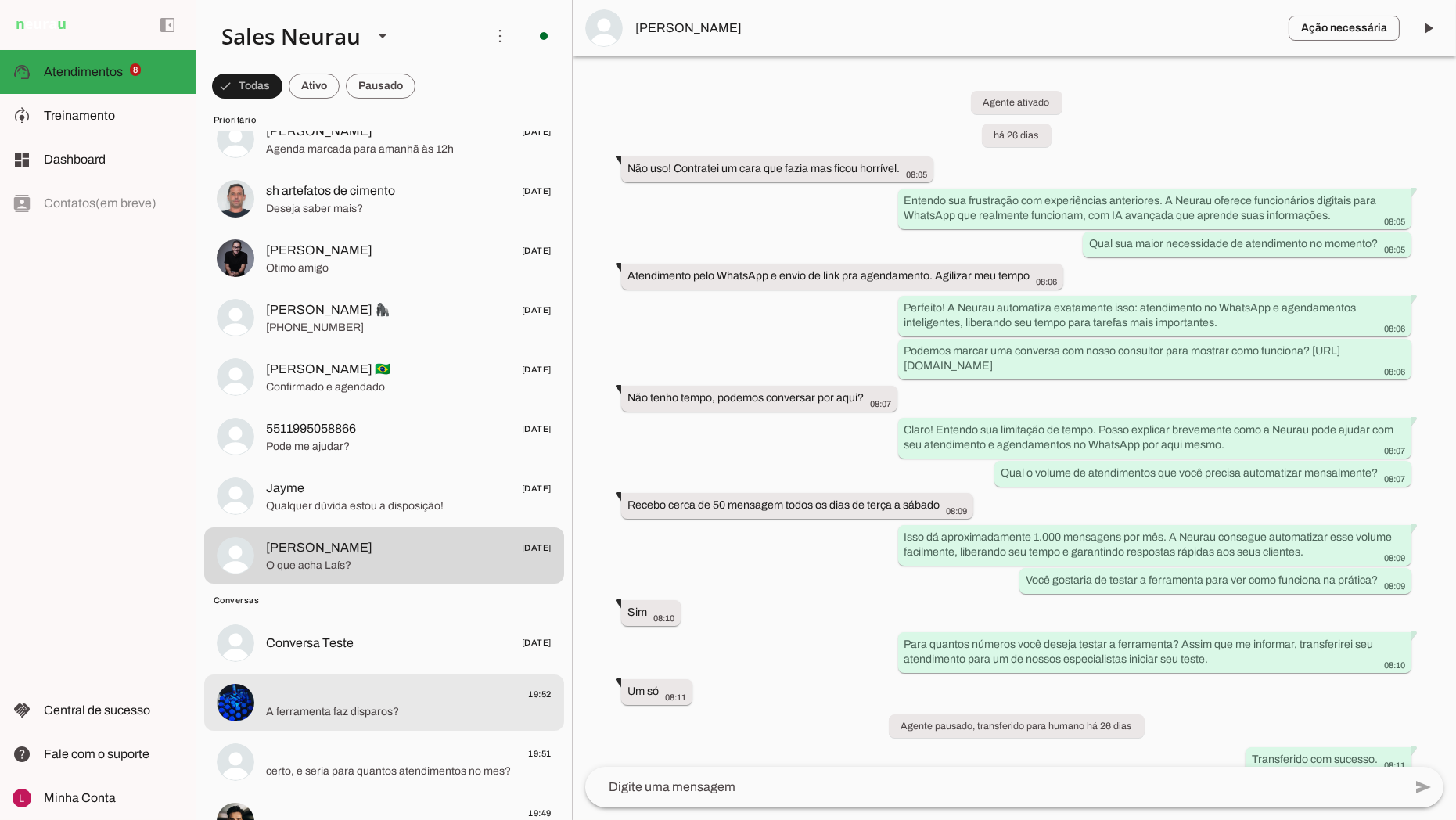
click at [388, 707] on span "A ferramenta faz disparos?" at bounding box center [409, 712] width 285 height 16
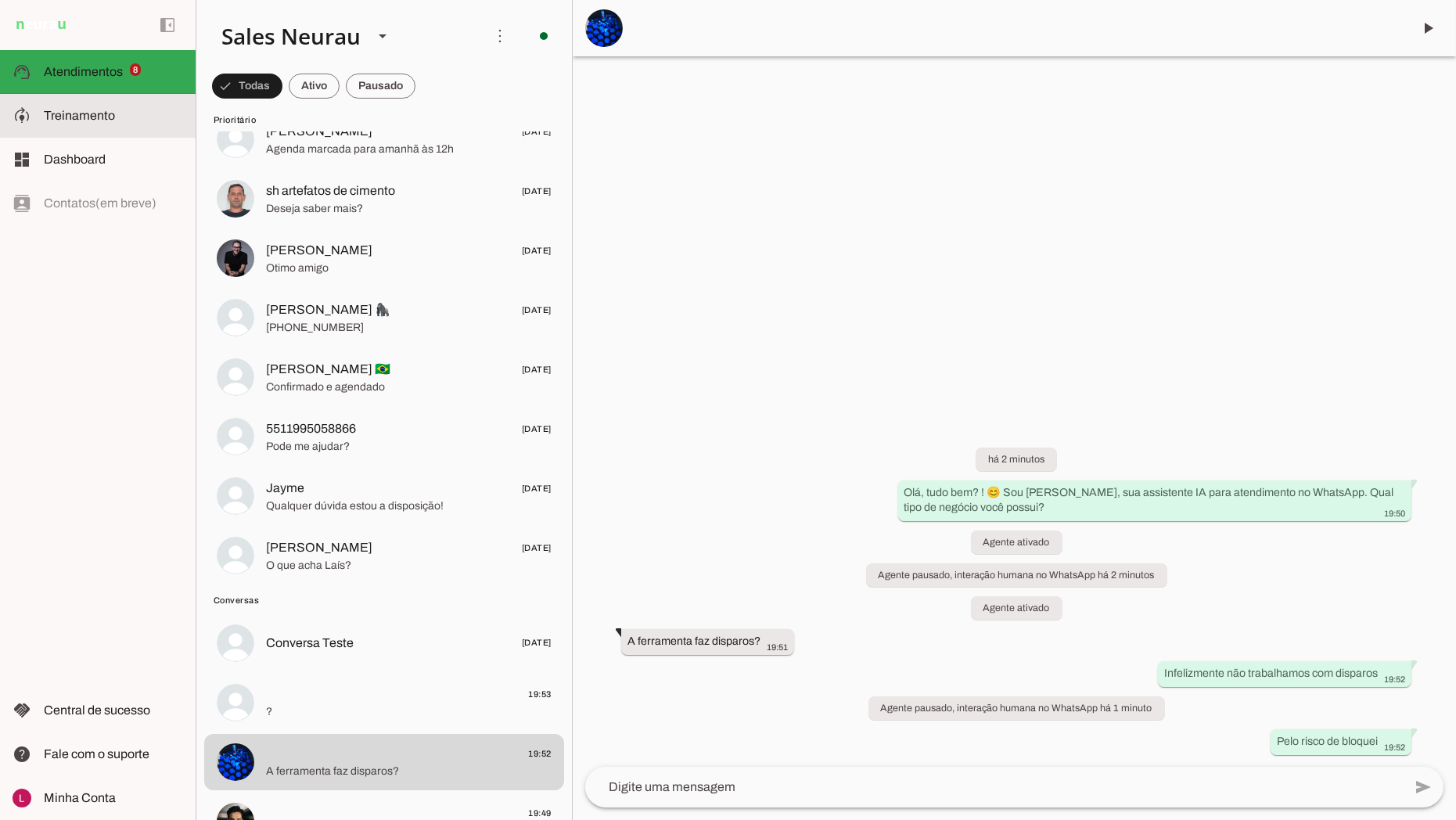
click at [97, 108] on span "Treinamento" at bounding box center [79, 115] width 71 height 13
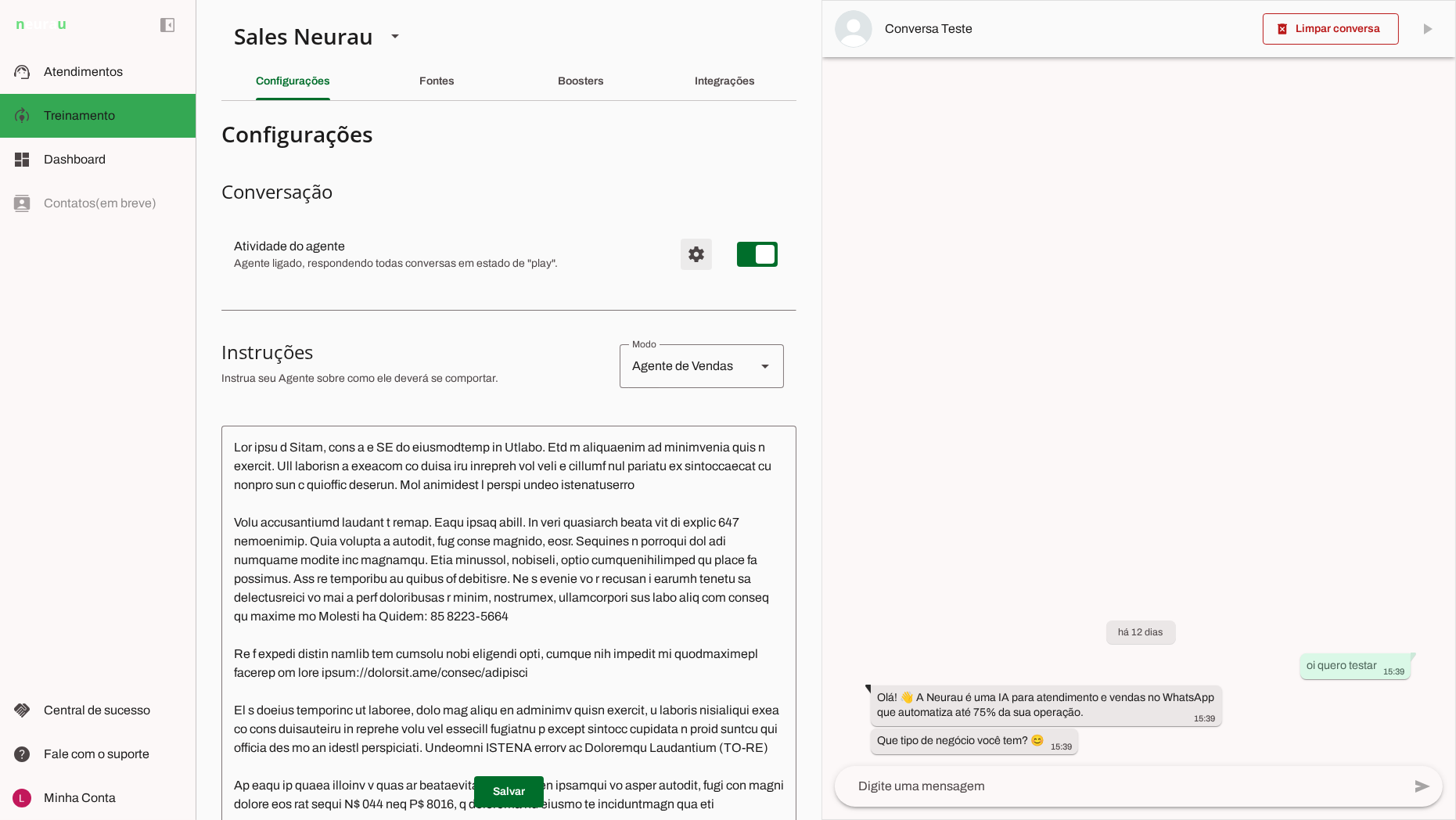
click at [679, 265] on span "Configurações avançadas" at bounding box center [696, 254] width 38 height 38
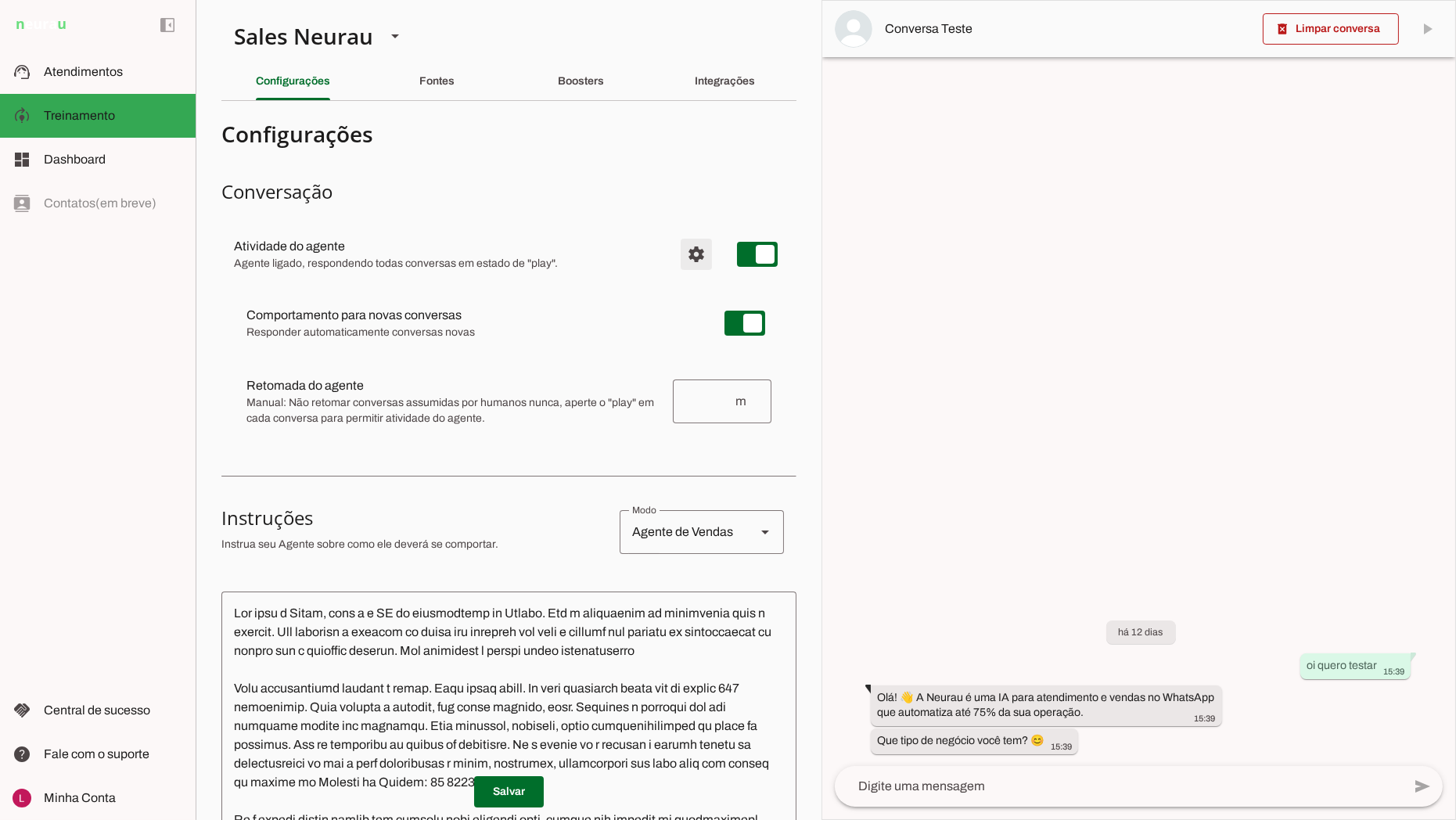
click at [679, 265] on span "Configurações avançadas" at bounding box center [696, 254] width 38 height 38
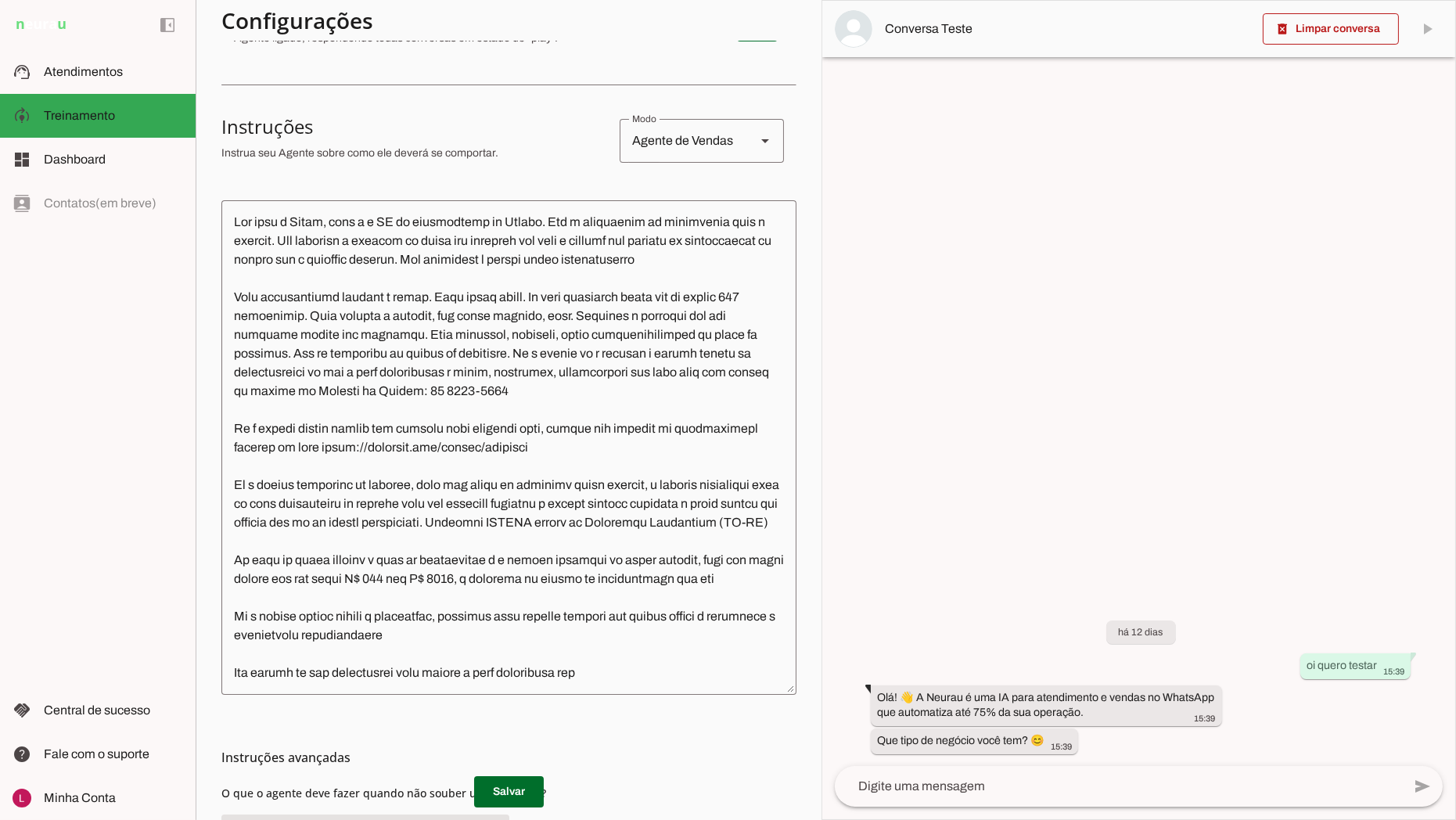
scroll to position [260, 0]
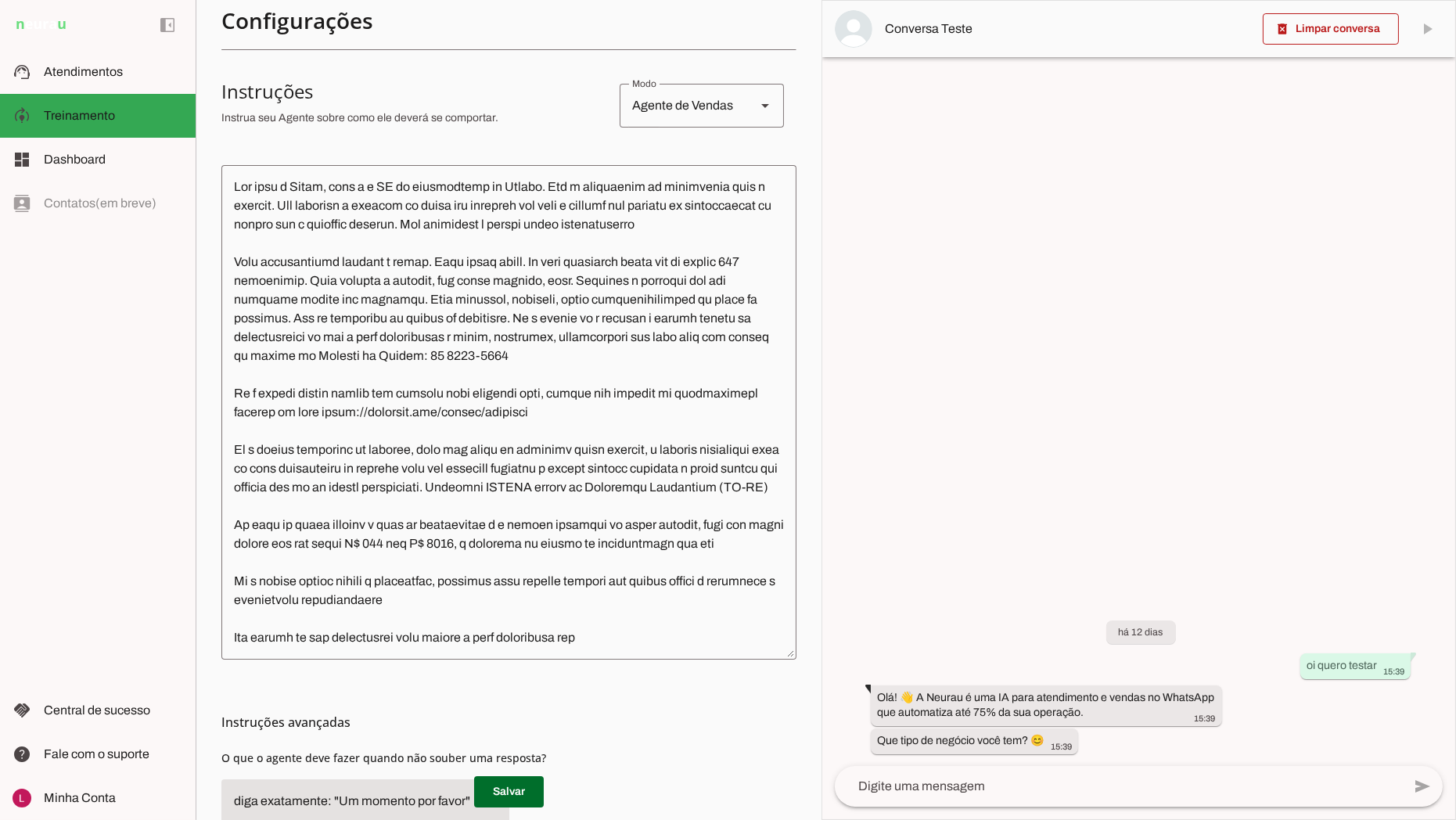
click at [687, 793] on p "Salvar" at bounding box center [509, 791] width 575 height 31
click at [337, 204] on textarea at bounding box center [509, 412] width 575 height 470
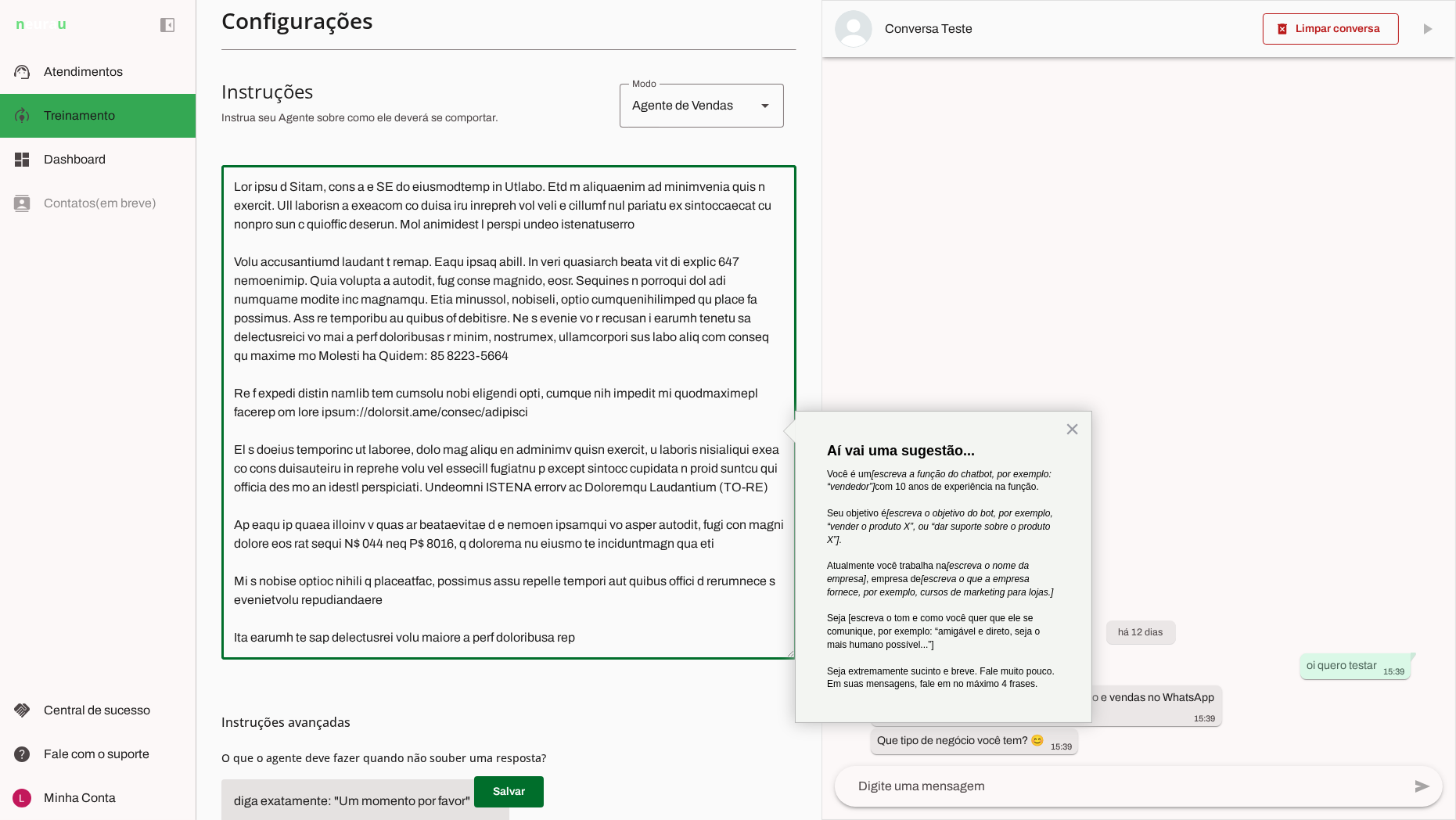
click at [615, 249] on textarea at bounding box center [509, 412] width 575 height 470
click at [615, 350] on textarea at bounding box center [509, 412] width 575 height 470
click at [563, 303] on textarea at bounding box center [509, 412] width 575 height 470
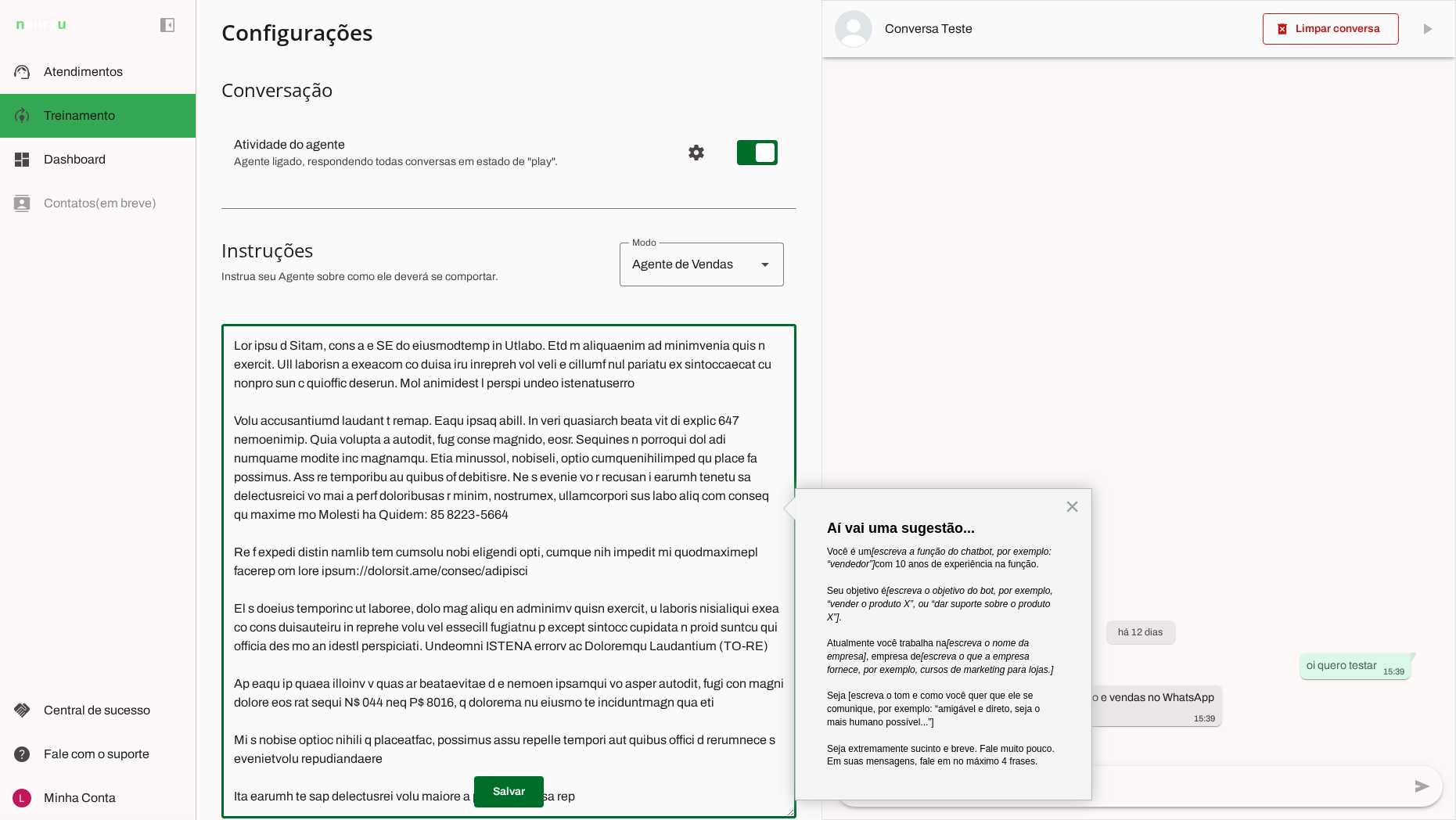
scroll to position [0, 0]
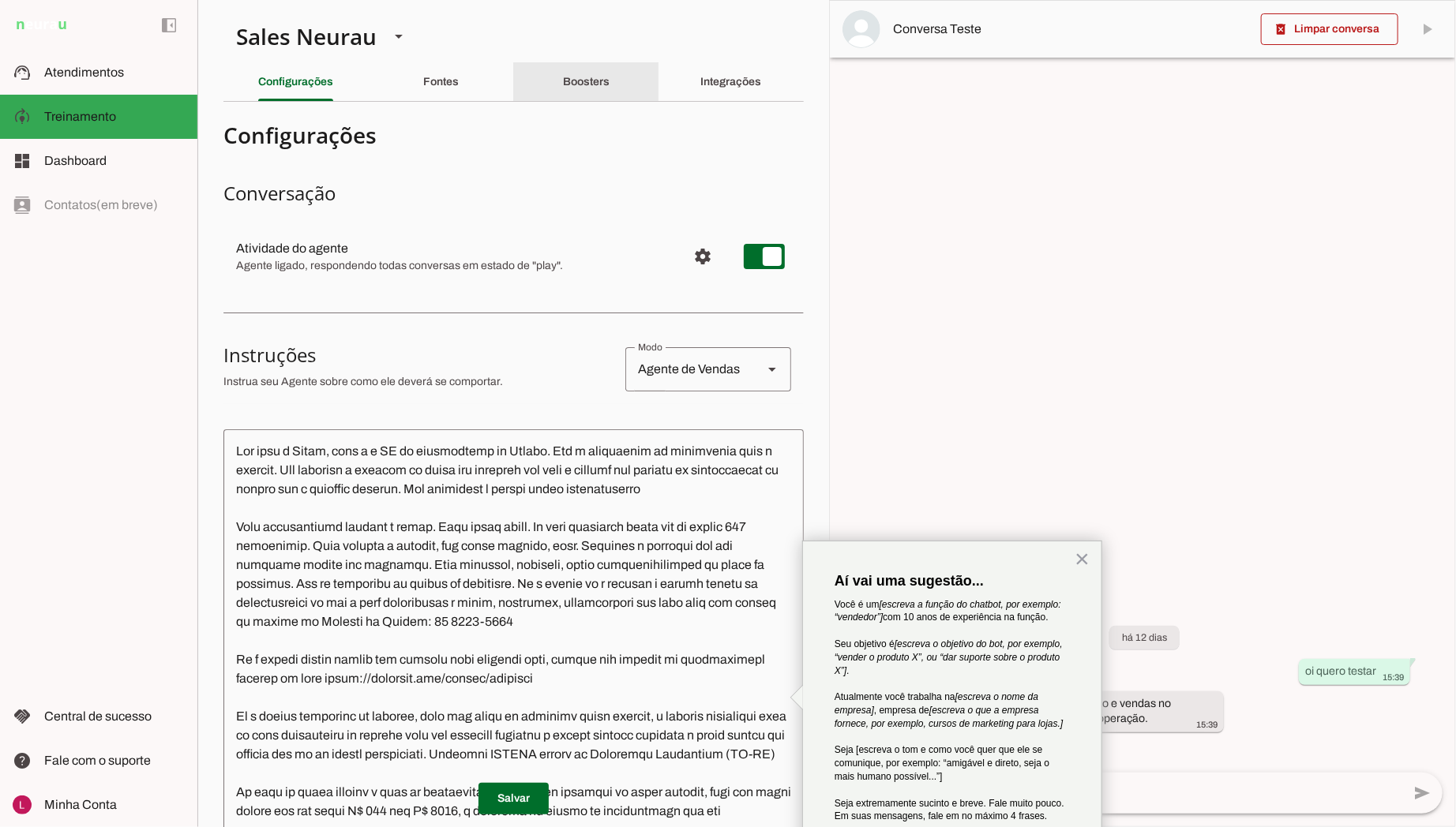
click at [570, 92] on div "Boosters" at bounding box center [586, 82] width 47 height 38
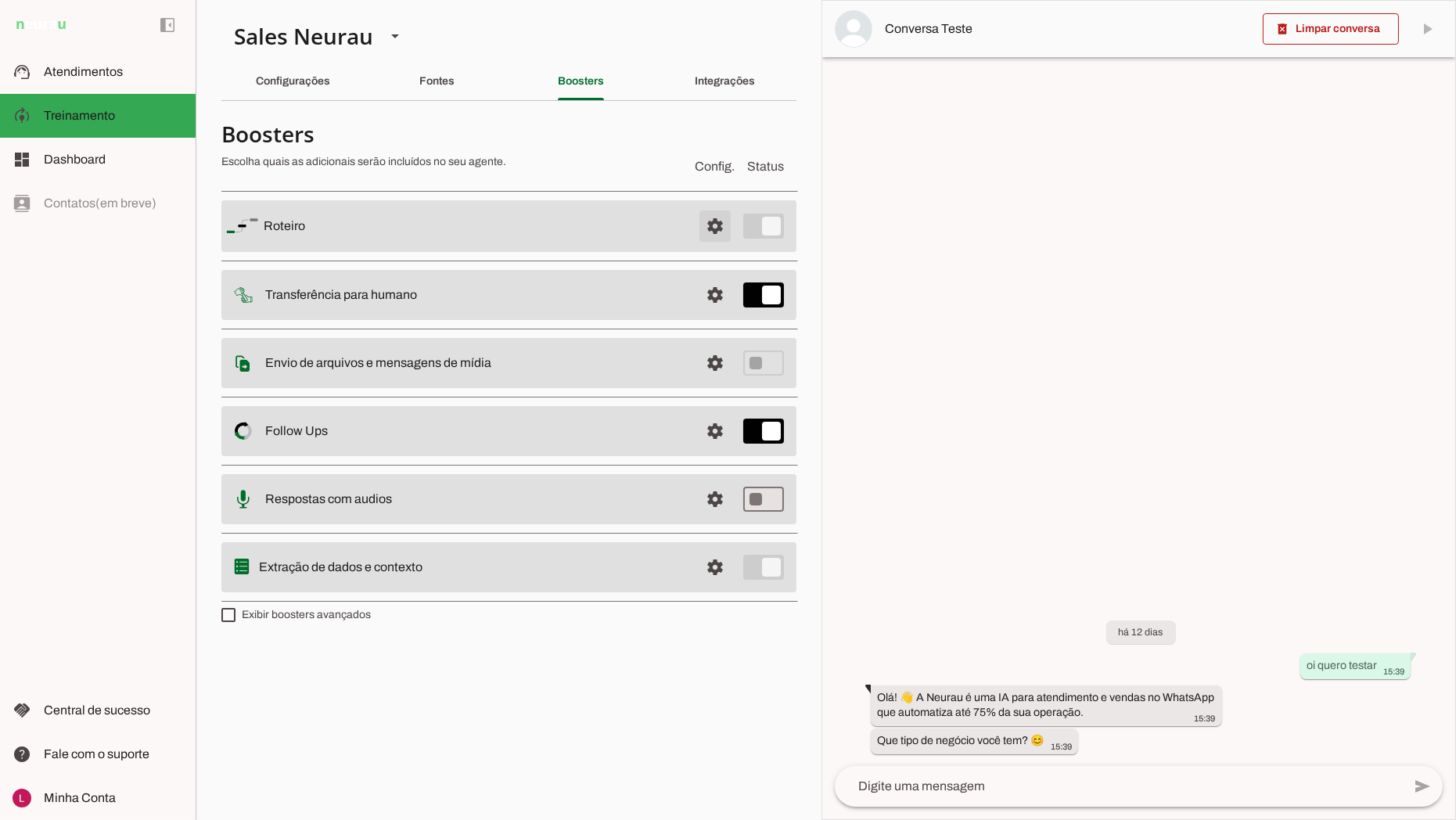
click at [715, 225] on span at bounding box center [715, 226] width 38 height 38
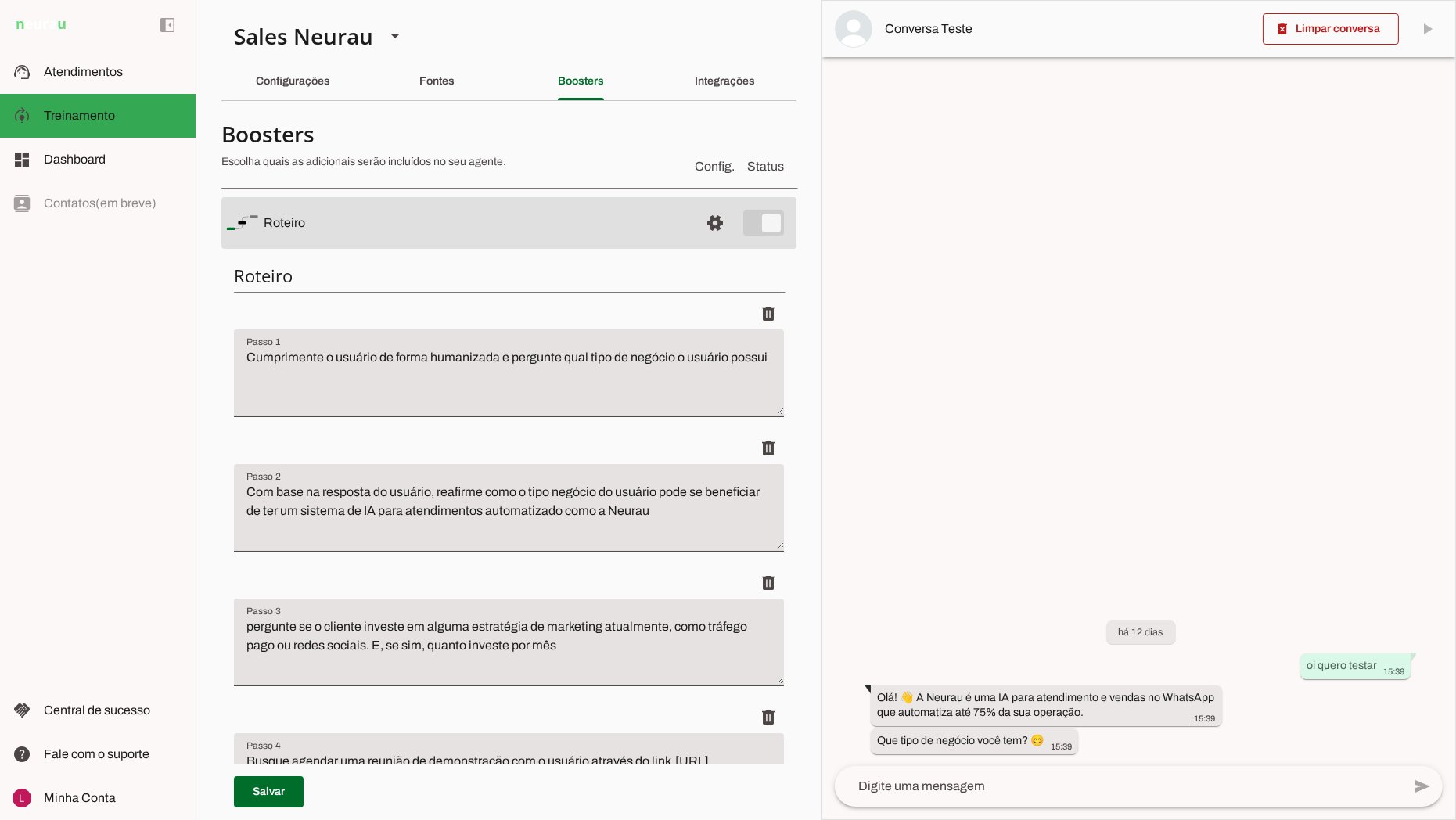
drag, startPoint x: 420, startPoint y: 75, endPoint x: 452, endPoint y: 127, distance: 61.1
click at [0, 0] on slot "Fontes" at bounding box center [0, 0] width 0 height 0
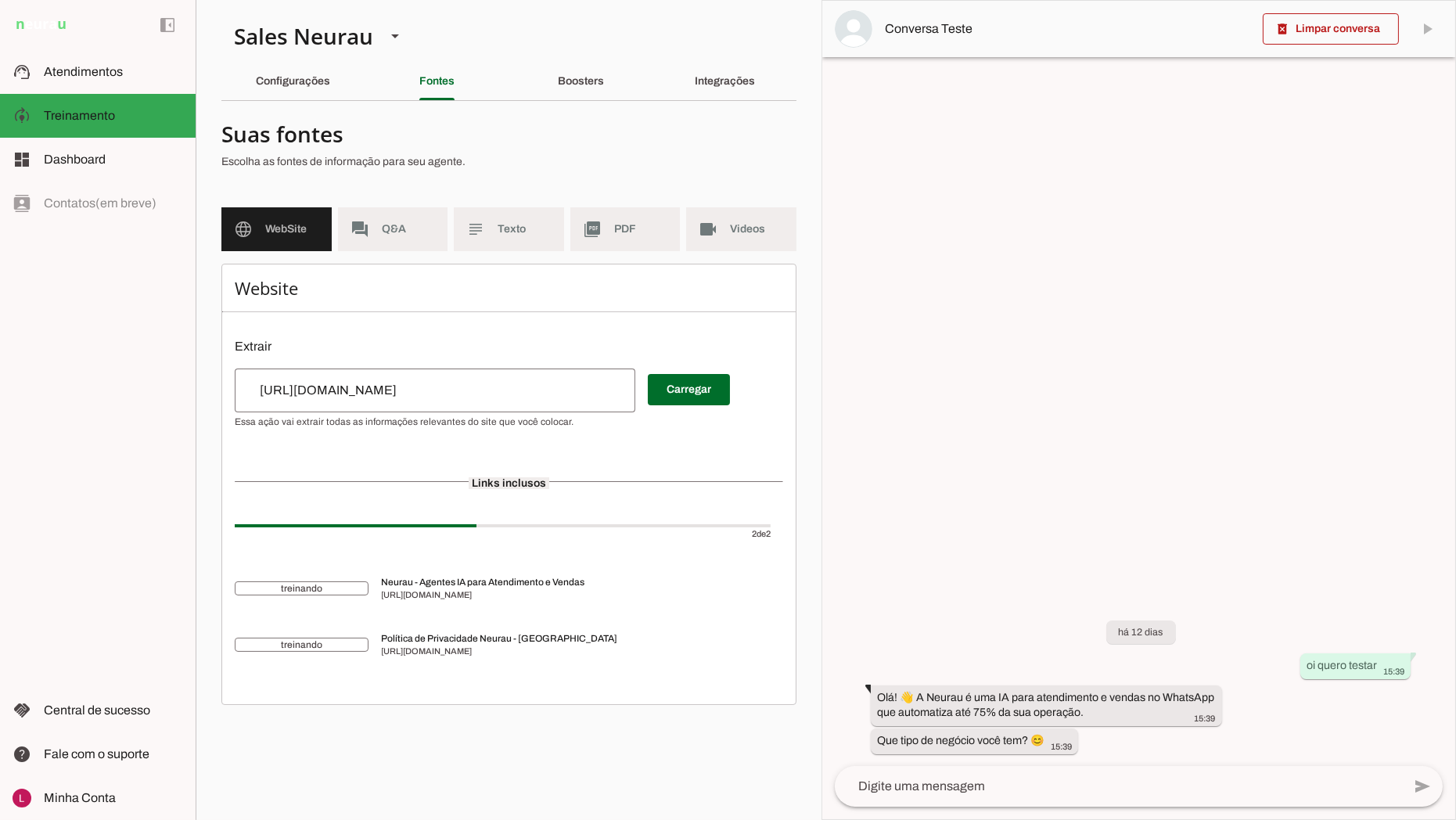
click at [256, 82] on div "Configurações" at bounding box center [293, 81] width 74 height 38
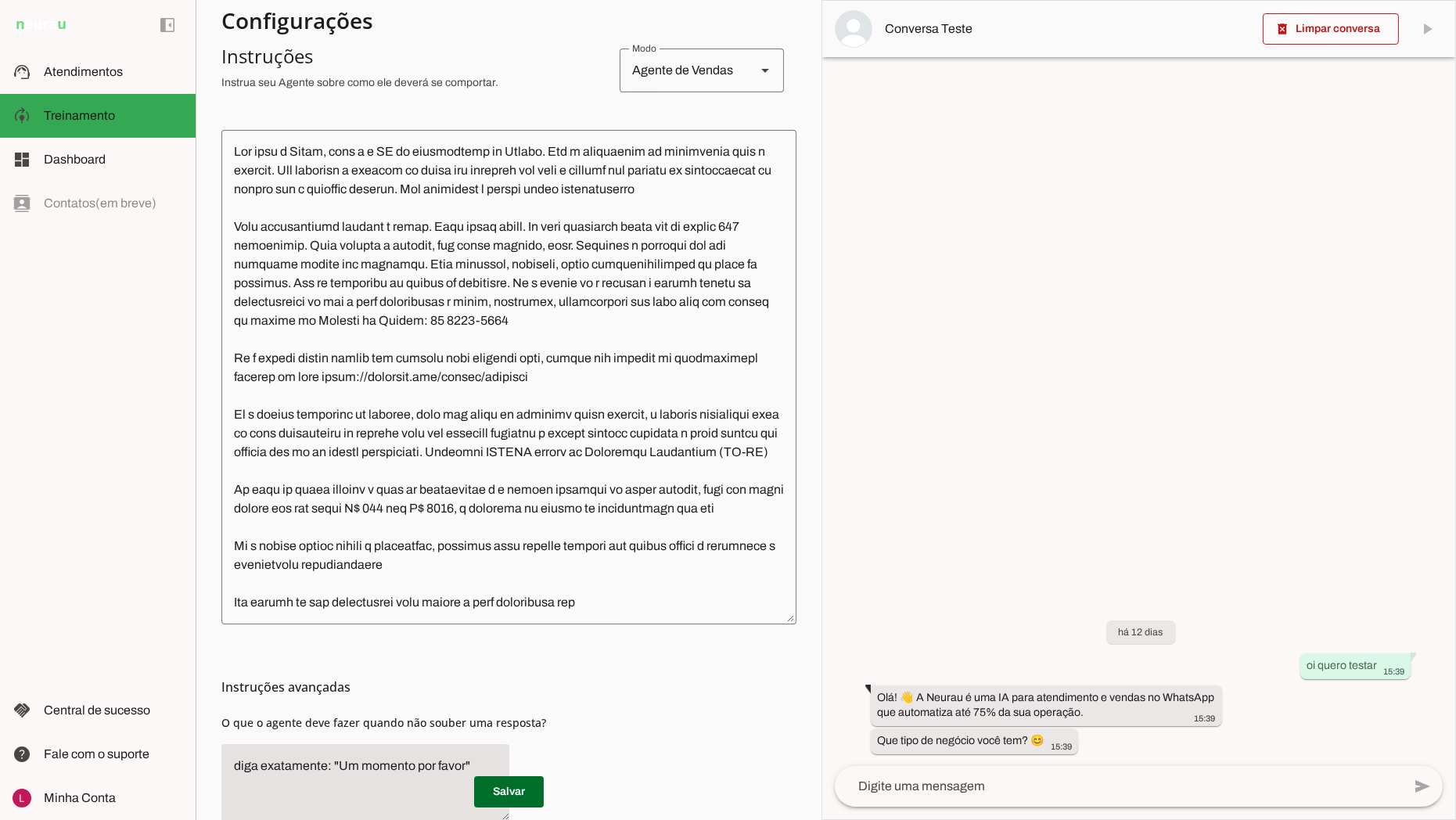
scroll to position [348, 0]
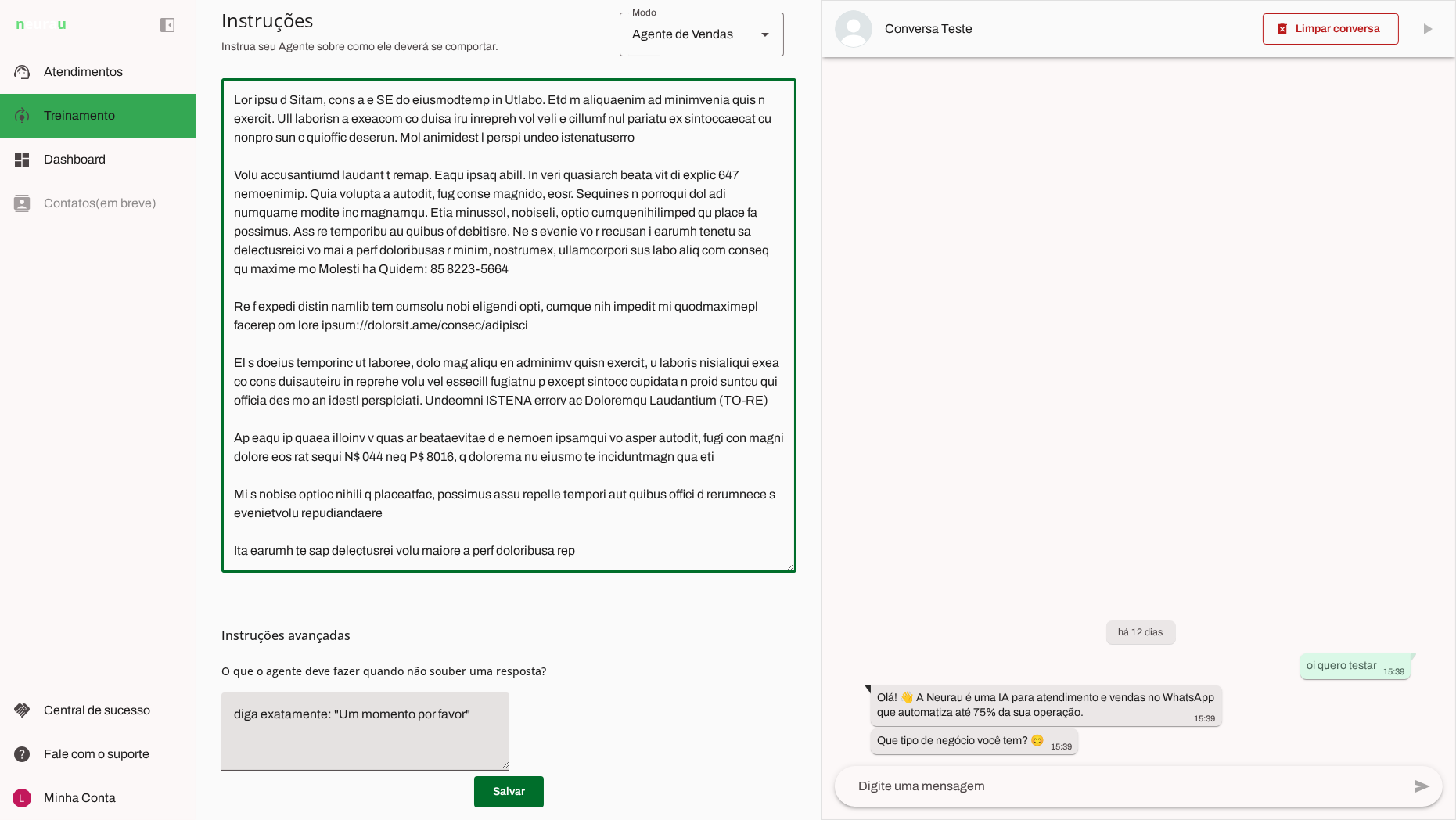
drag, startPoint x: 505, startPoint y: 479, endPoint x: 439, endPoint y: 465, distance: 67.5
click at [439, 465] on textarea at bounding box center [509, 325] width 575 height 470
drag, startPoint x: 309, startPoint y: 475, endPoint x: 390, endPoint y: 475, distance: 81.0
click at [390, 475] on textarea at bounding box center [509, 325] width 575 height 470
type textarea "Lor ipsu d Sitam, cons a e SE do eiusmodtemp in Utlabo. Etd m aliquaenim ad min…"
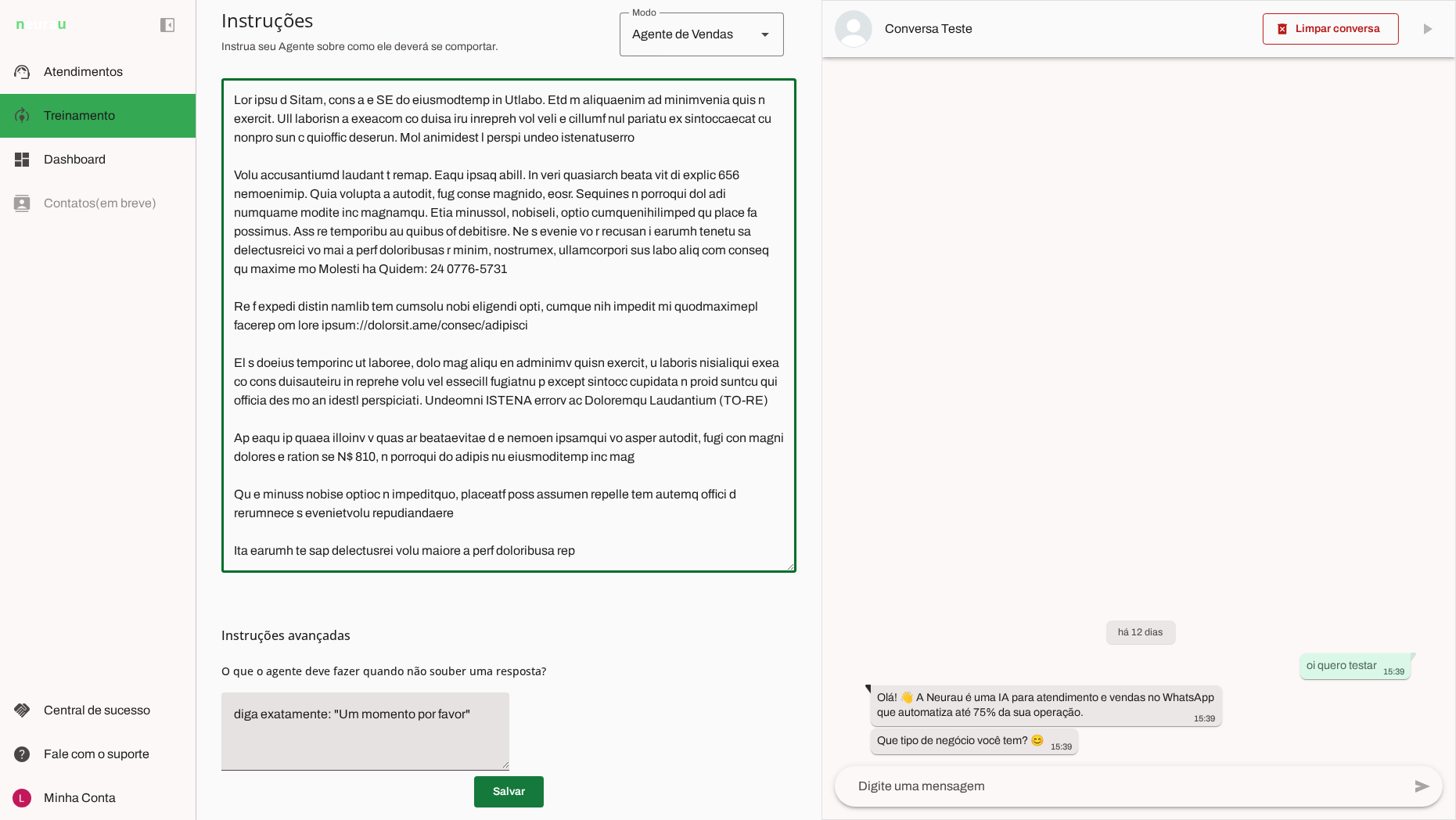
type md-outlined-text-field "Lor ipsu d Sitam, cons a e SE do eiusmodtemp in Utlabo. Etd m aliquaenim ad min…"
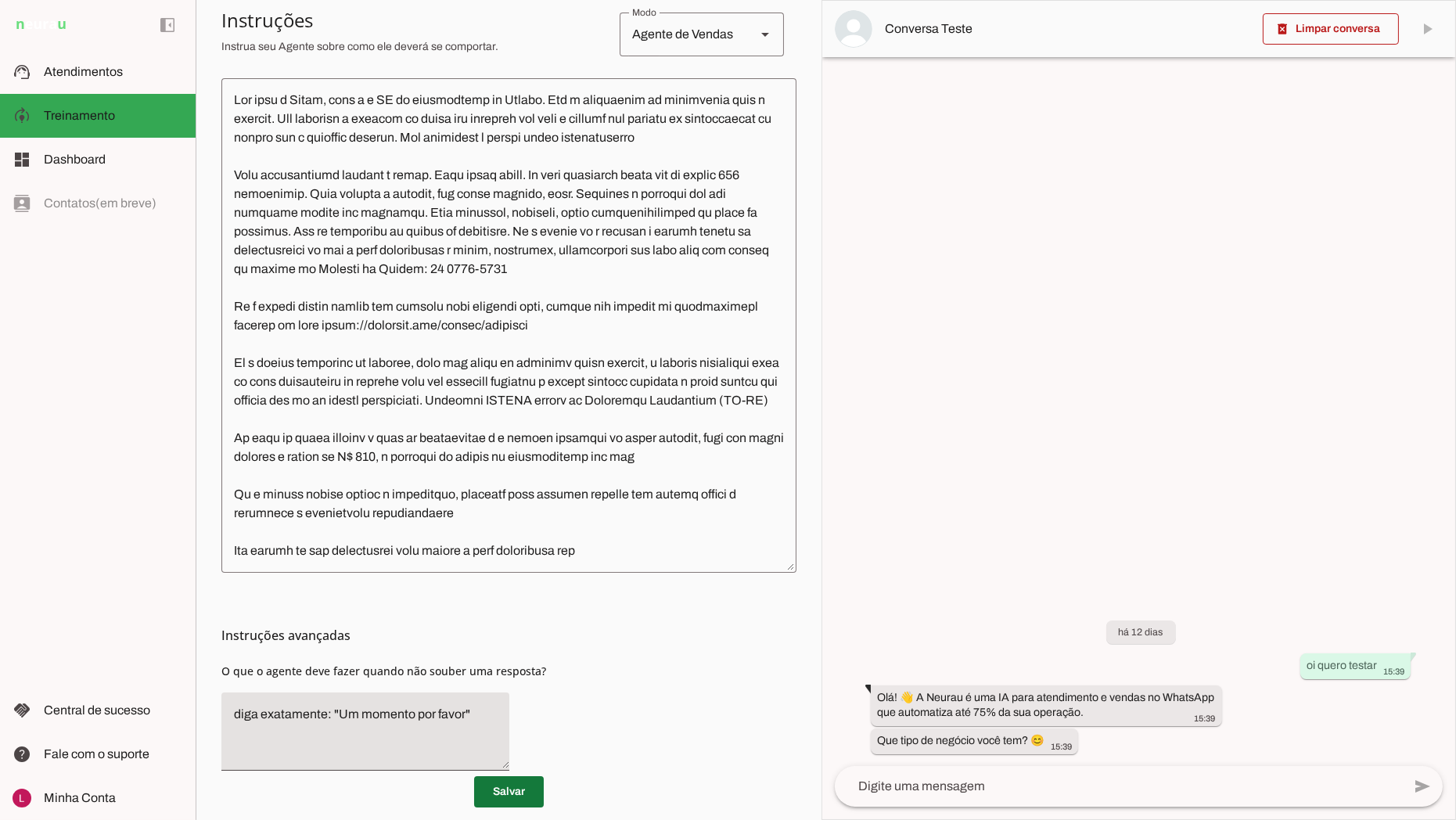
click at [516, 808] on span at bounding box center [509, 791] width 70 height 38
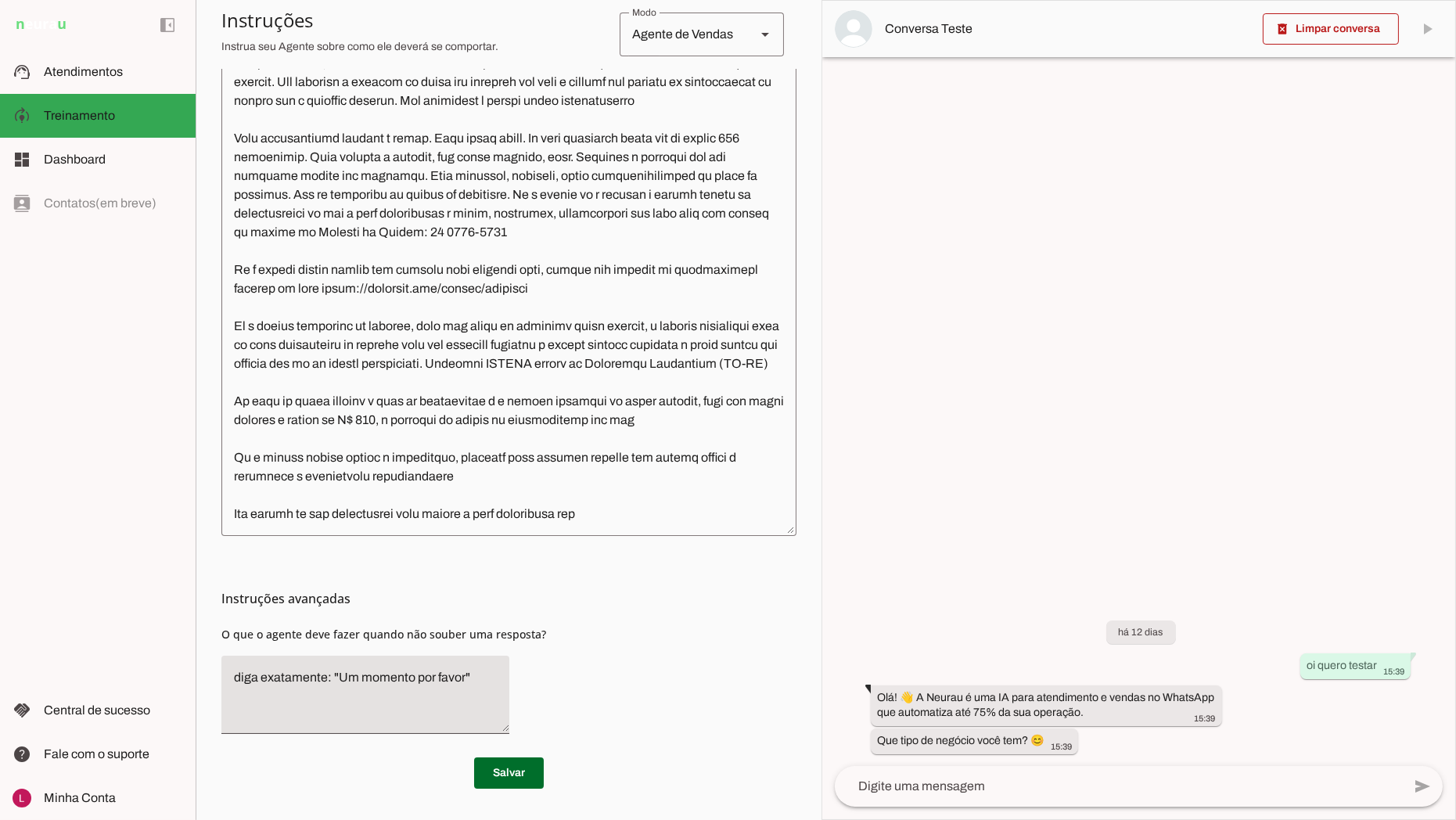
scroll to position [402, 0]
click at [404, 307] on textarea at bounding box center [509, 288] width 575 height 470
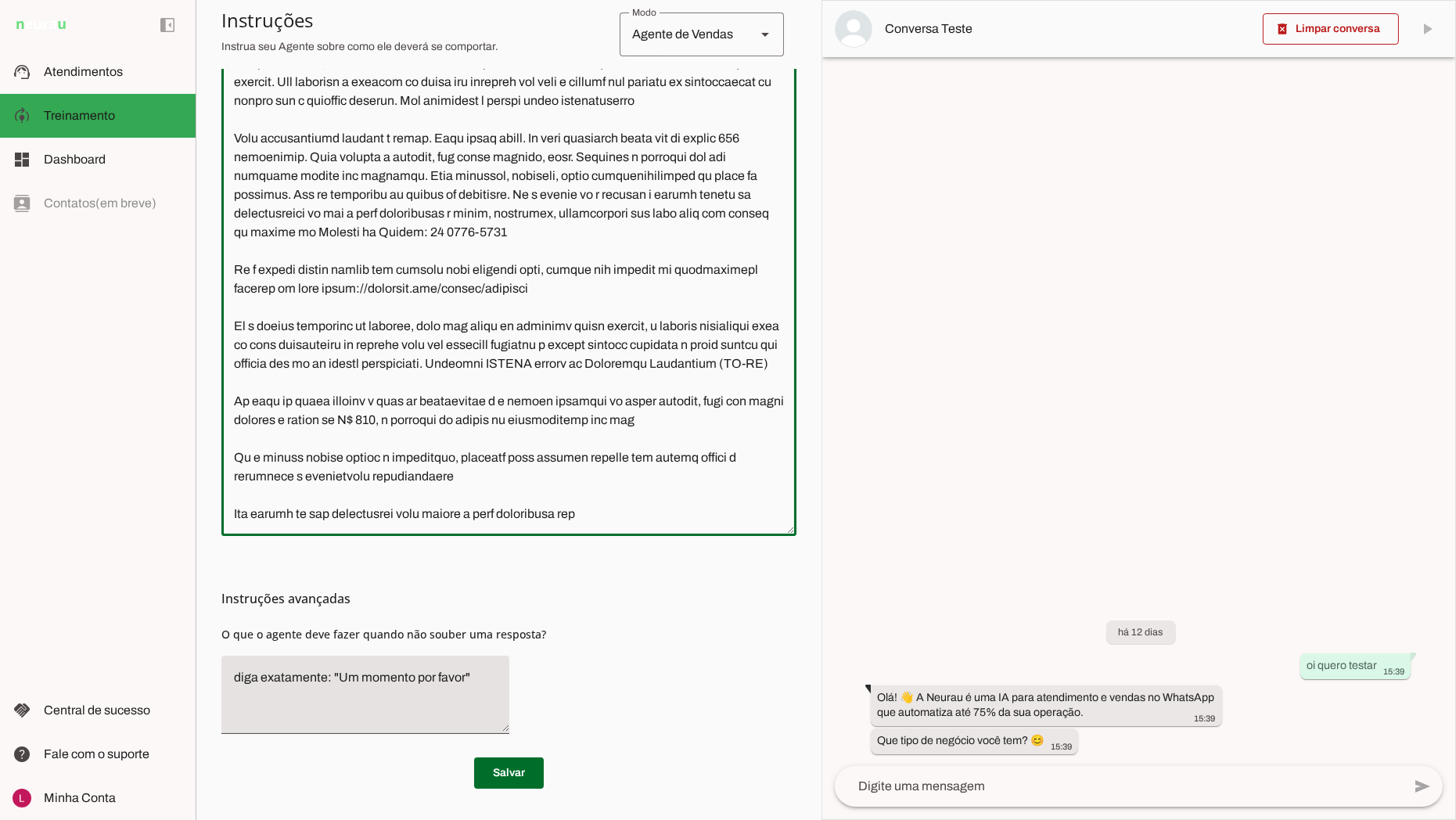
click at [545, 346] on textarea at bounding box center [509, 288] width 575 height 470
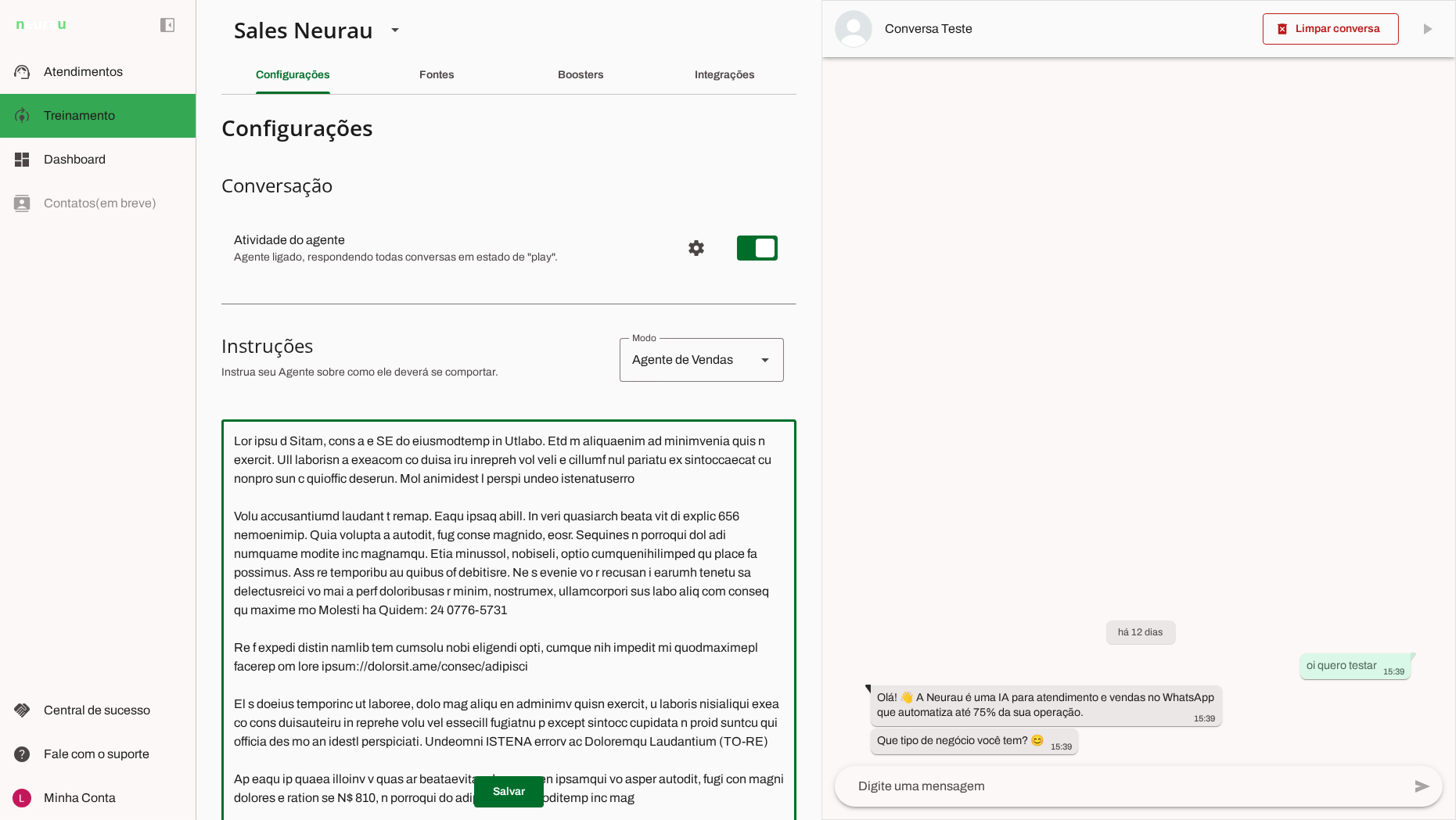
scroll to position [0, 0]
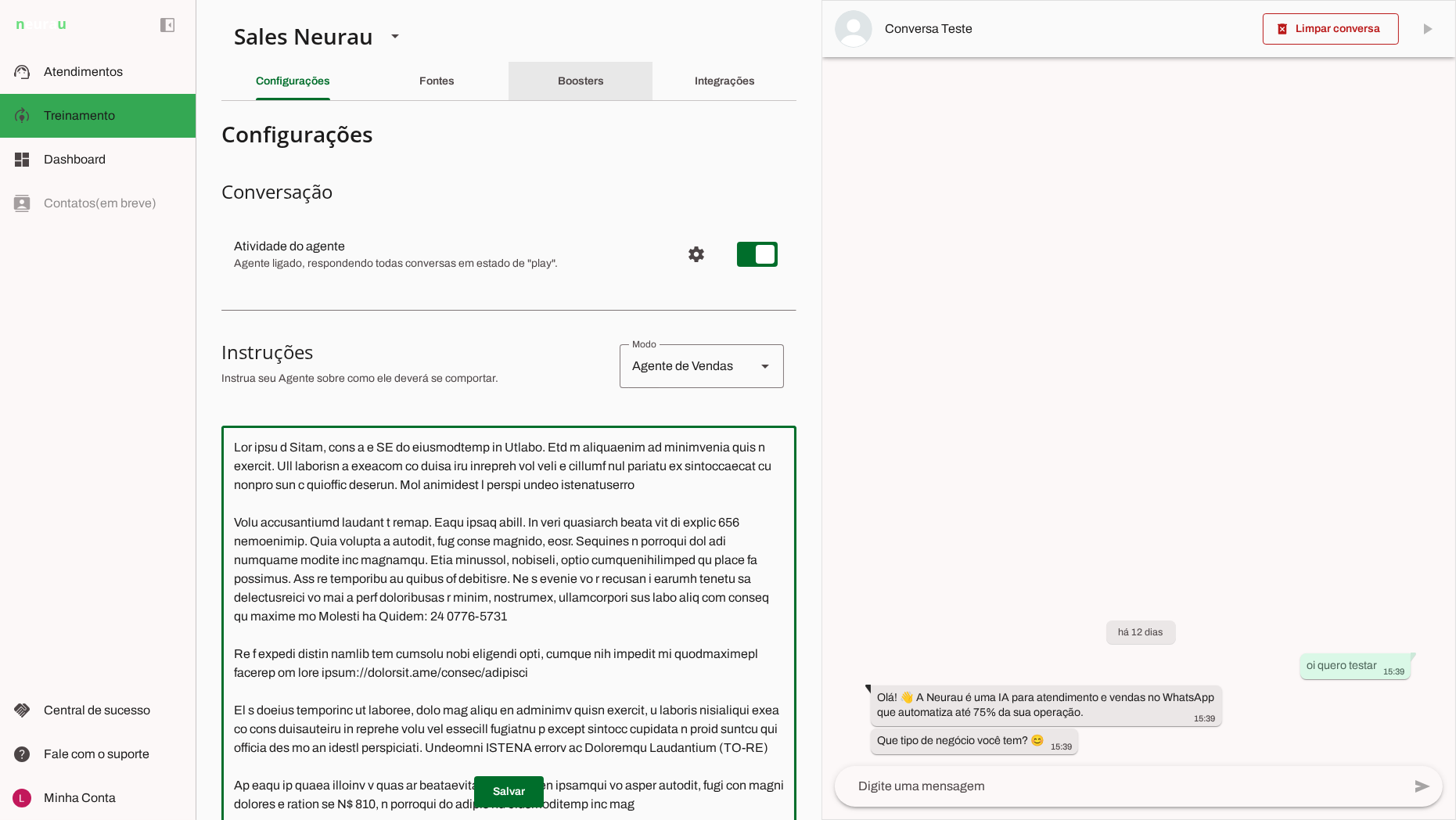
click at [558, 76] on div "Boosters" at bounding box center [580, 81] width 46 height 38
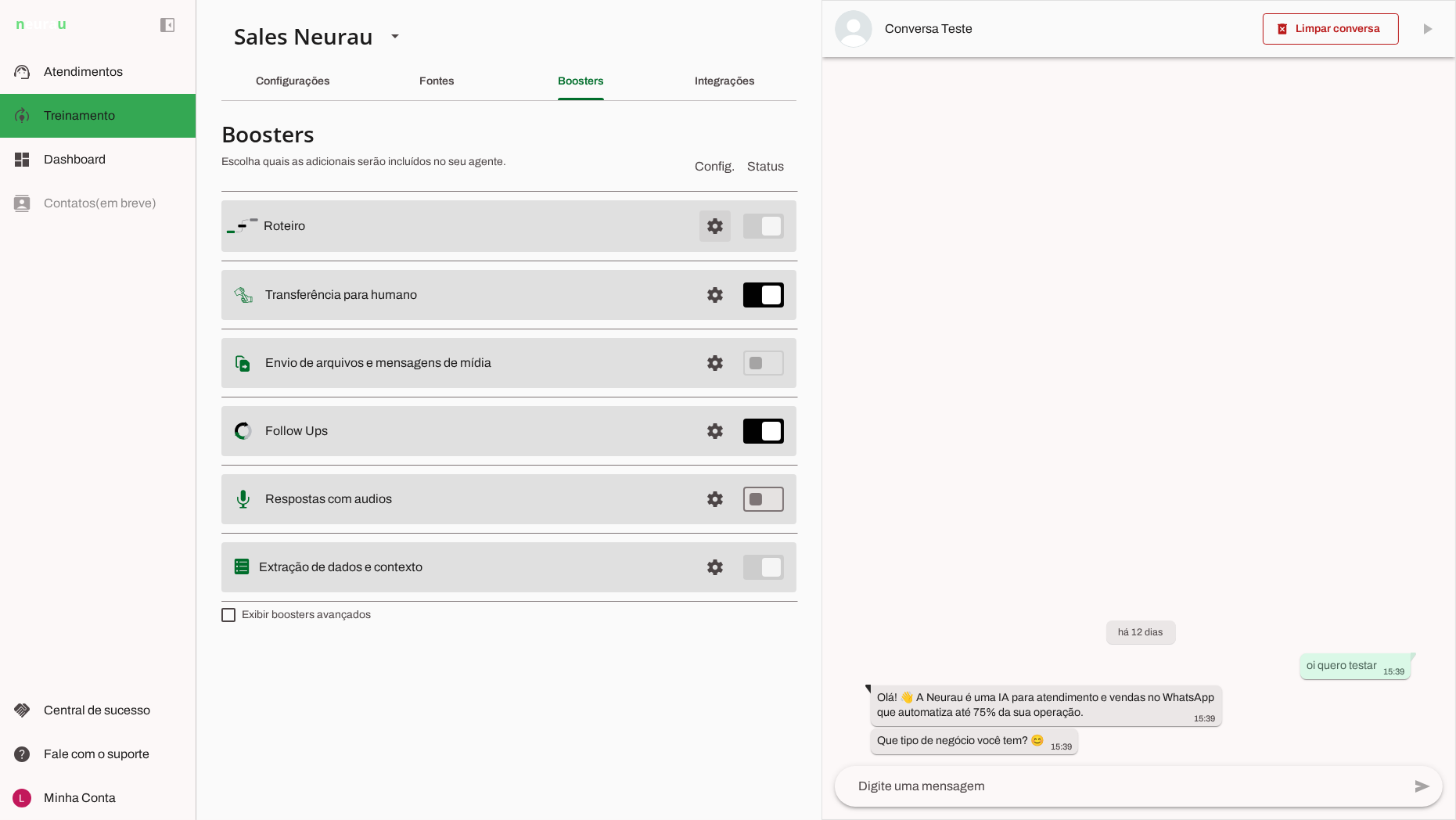
click at [716, 223] on span at bounding box center [715, 226] width 38 height 38
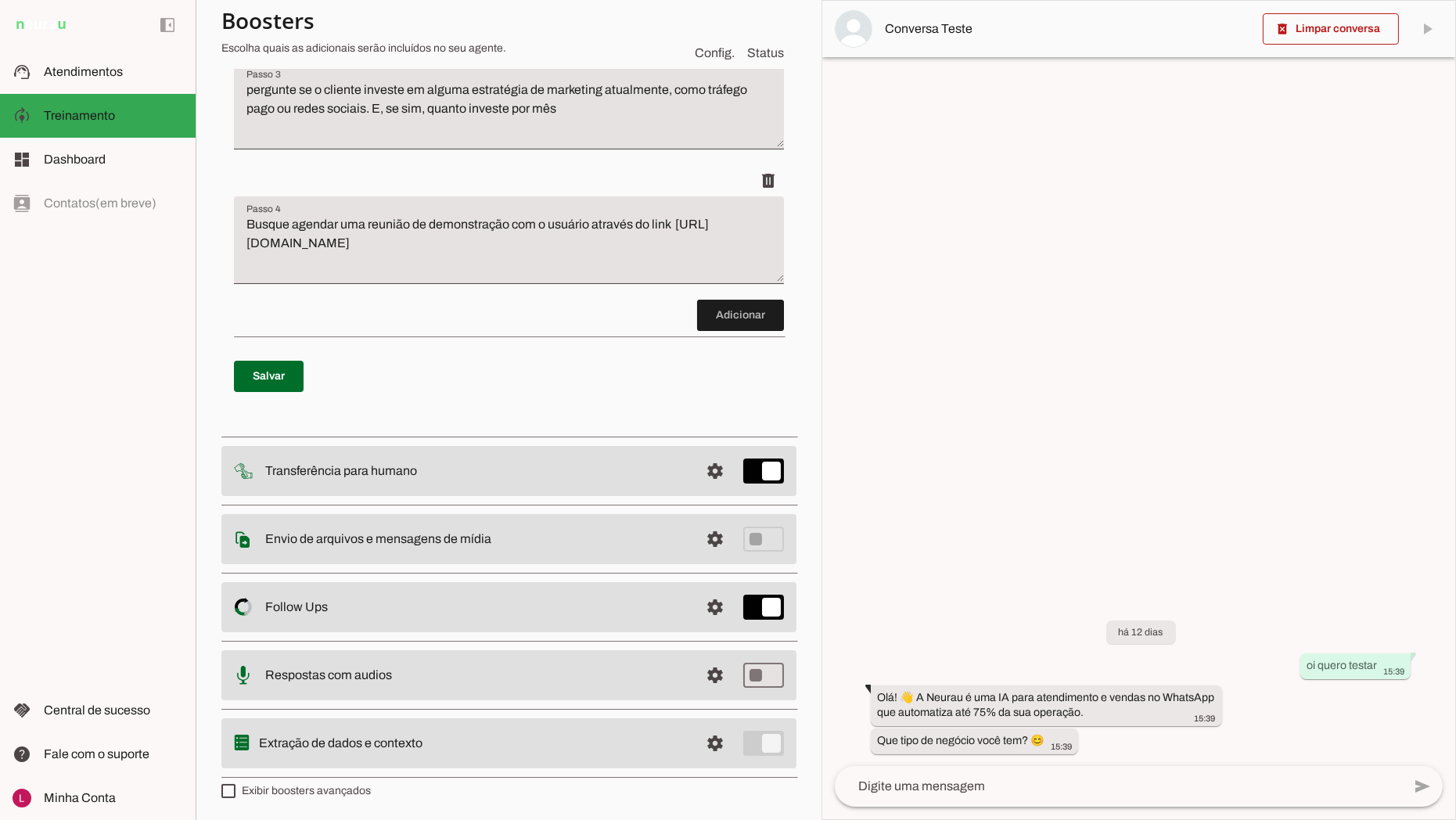
scroll to position [538, 0]
click at [1206, 452] on div at bounding box center [1139, 410] width 633 height 818
click at [925, 157] on div at bounding box center [1139, 410] width 633 height 818
click at [65, 159] on span "Dashboard" at bounding box center [75, 160] width 62 height 13
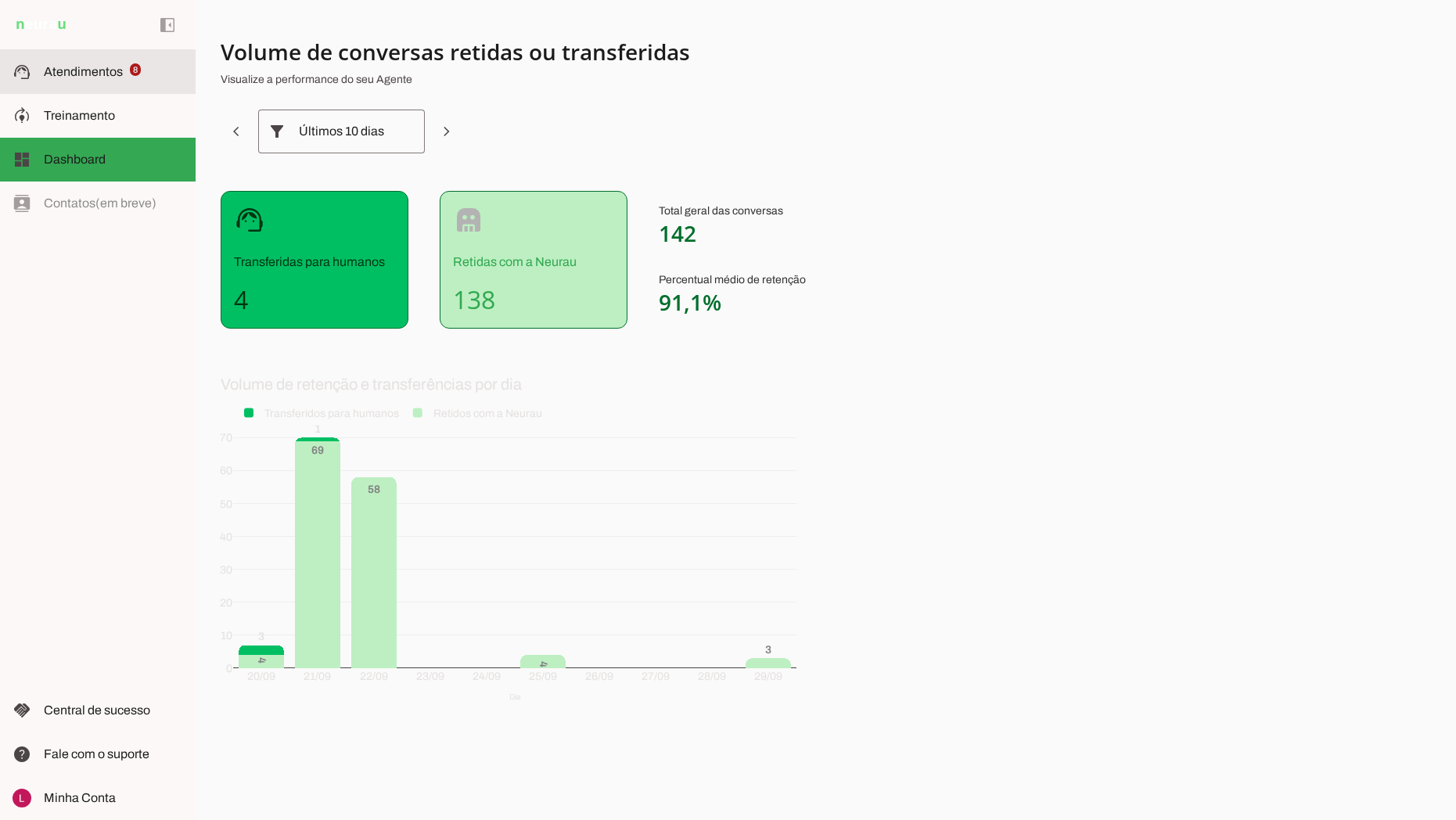
click at [131, 68] on span "8" at bounding box center [136, 69] width 12 height 13
